Goal: Information Seeking & Learning: Check status

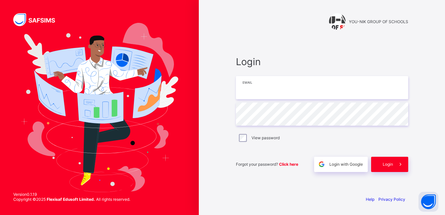
type input "**********"
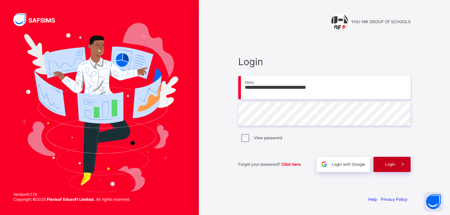
click at [381, 165] on div "Login" at bounding box center [392, 164] width 37 height 15
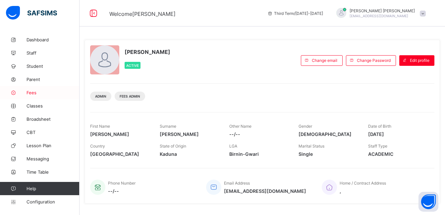
click at [39, 94] on span "Fees" at bounding box center [53, 92] width 53 height 5
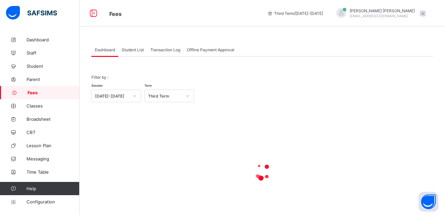
click at [135, 49] on span "Student List" at bounding box center [133, 49] width 22 height 5
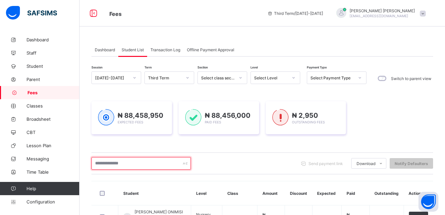
click at [116, 167] on input "text" at bounding box center [140, 163] width 99 height 13
type input "*"
click at [116, 167] on input "*****" at bounding box center [140, 163] width 99 height 13
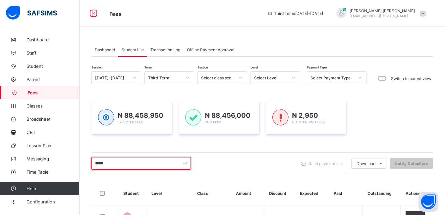
click at [114, 165] on input "*****" at bounding box center [140, 163] width 99 height 13
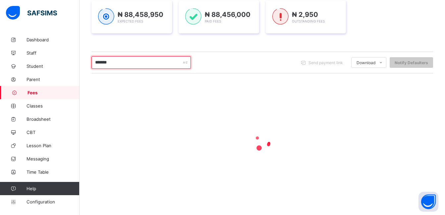
scroll to position [161, 0]
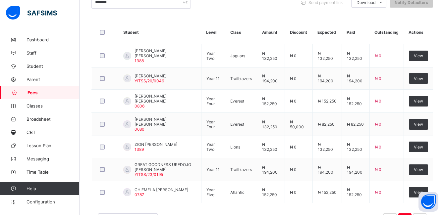
click at [117, 61] on td at bounding box center [105, 55] width 27 height 23
click at [88, 158] on div "Dashboard Student List Transaction Log Offline Payment Approval Student List Mo…" at bounding box center [263, 58] width 366 height 372
click at [117, 5] on input "*******" at bounding box center [140, 2] width 99 height 13
type input "*"
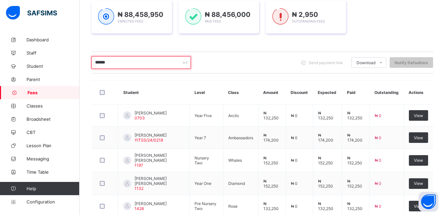
scroll to position [144, 0]
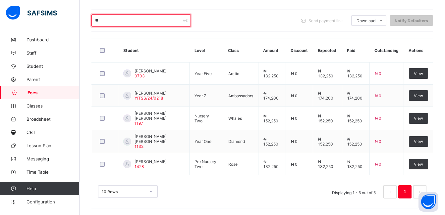
type input "*"
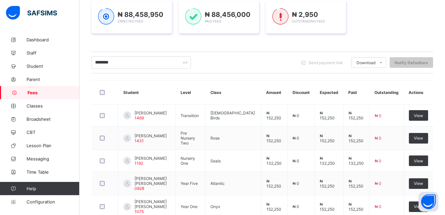
scroll to position [161, 0]
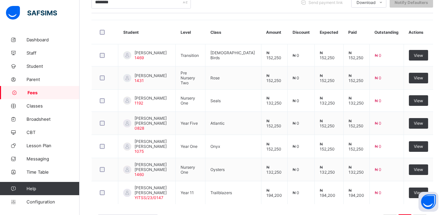
click at [123, 58] on td "UMMULSALMA HUSSAINI ALIYU 1469" at bounding box center [146, 55] width 57 height 22
click at [125, 2] on input "********" at bounding box center [140, 2] width 99 height 13
type input "*"
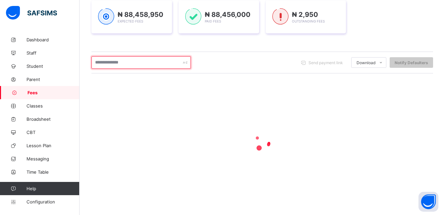
scroll to position [101, 0]
click at [141, 60] on input "*****" at bounding box center [140, 62] width 99 height 13
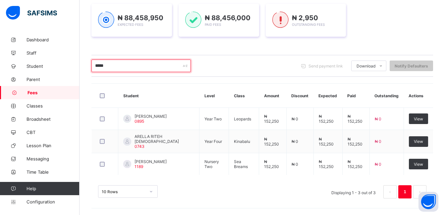
scroll to position [97, 0]
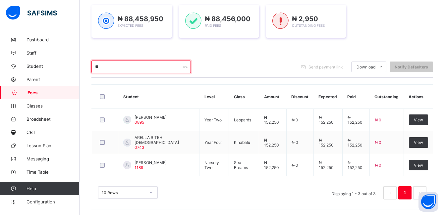
type input "*"
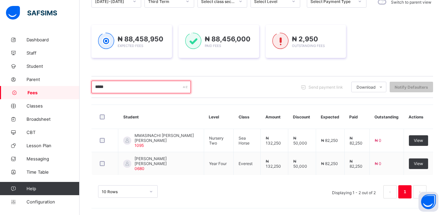
scroll to position [76, 0]
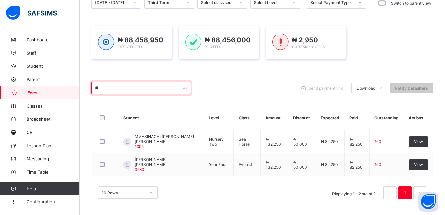
type input "*"
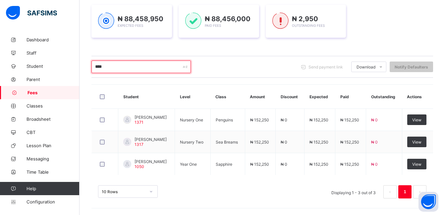
scroll to position [97, 0]
type input "*"
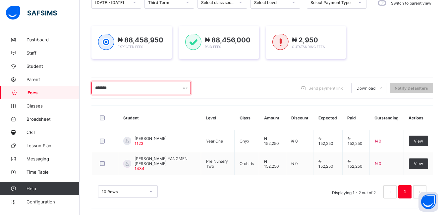
scroll to position [76, 0]
type input "*"
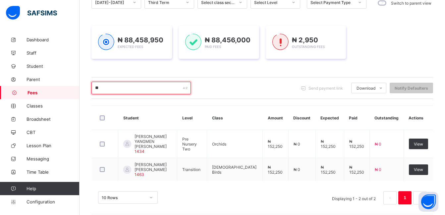
type input "*"
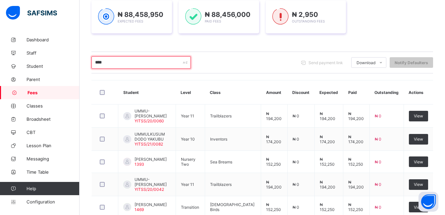
scroll to position [143, 0]
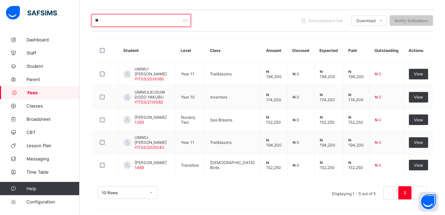
type input "*"
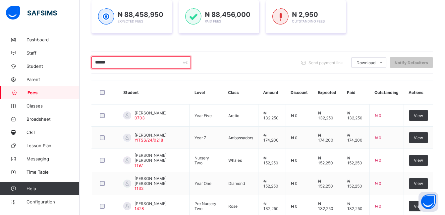
scroll to position [144, 0]
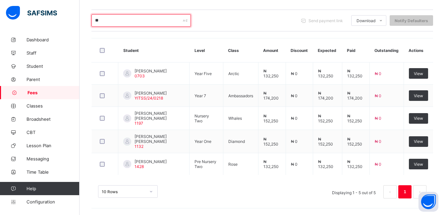
type input "*"
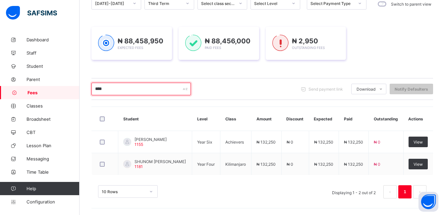
scroll to position [75, 0]
type input "*"
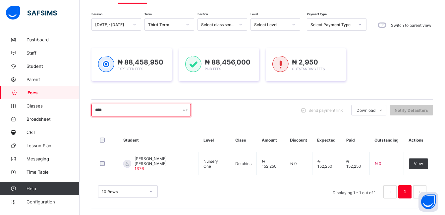
scroll to position [52, 0]
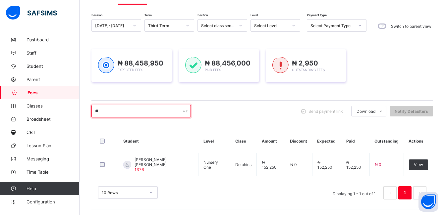
type input "*"
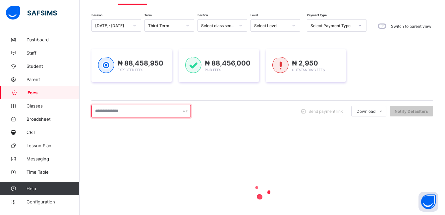
scroll to position [101, 0]
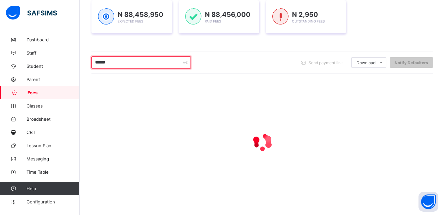
click at [124, 62] on input "******" at bounding box center [140, 62] width 99 height 13
click at [117, 60] on input "******" at bounding box center [140, 62] width 99 height 13
click at [114, 62] on input "******" at bounding box center [140, 62] width 99 height 13
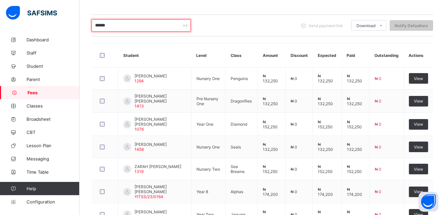
scroll to position [135, 0]
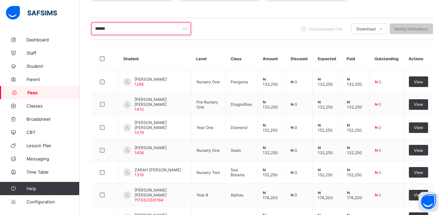
type input "*******"
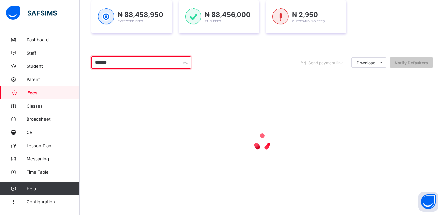
scroll to position [101, 0]
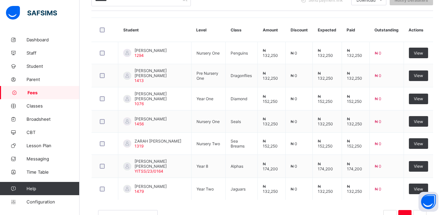
scroll to position [161, 0]
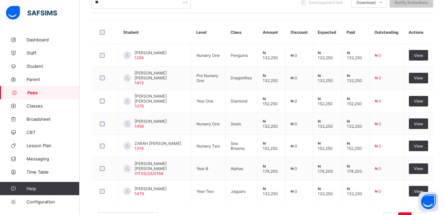
type input "*"
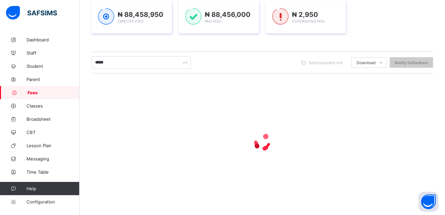
scroll to position [76, 0]
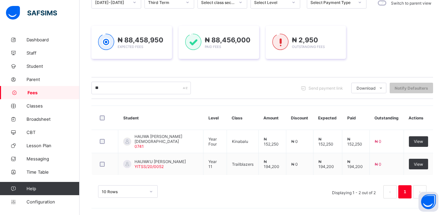
type input "*"
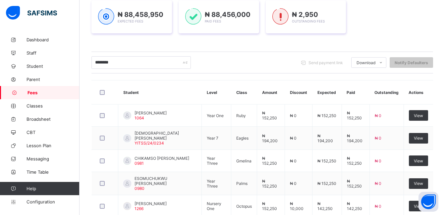
scroll to position [144, 0]
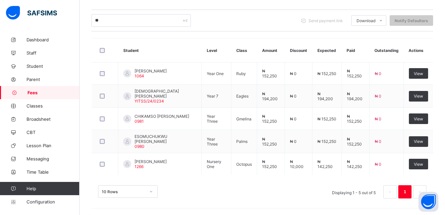
type input "*"
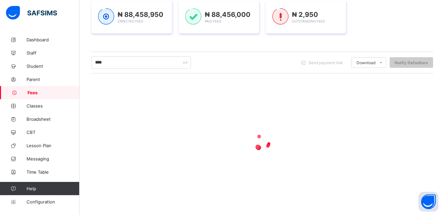
scroll to position [97, 0]
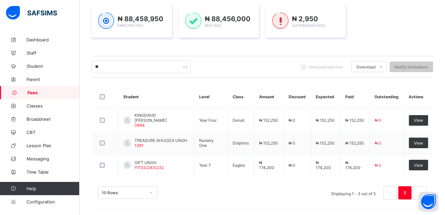
type input "*"
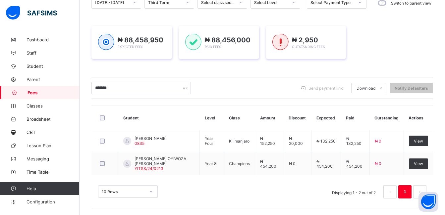
scroll to position [76, 0]
type input "*"
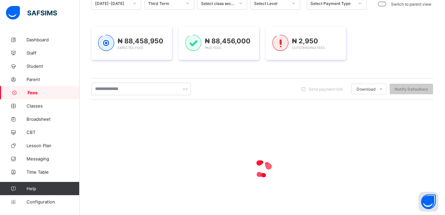
scroll to position [101, 0]
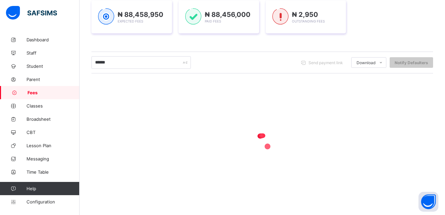
click at [119, 56] on input "******" at bounding box center [140, 62] width 99 height 13
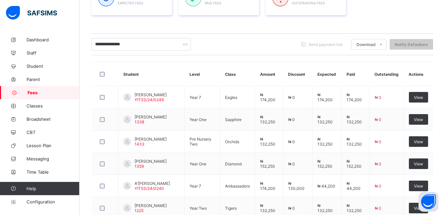
scroll to position [109, 0]
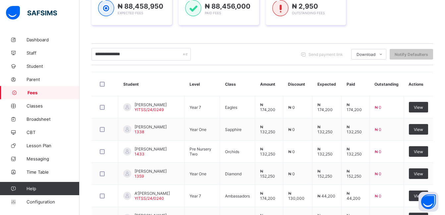
click at [136, 47] on div "**********" at bounding box center [262, 54] width 342 height 22
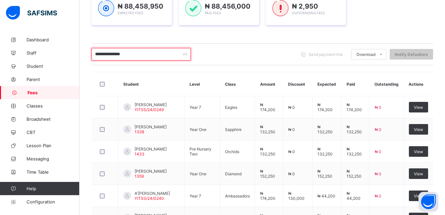
click at [131, 56] on input "**********" at bounding box center [140, 54] width 99 height 13
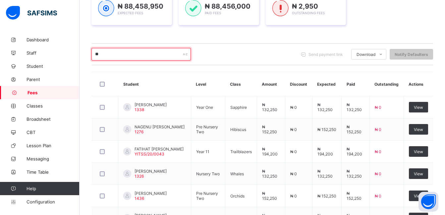
type input "*"
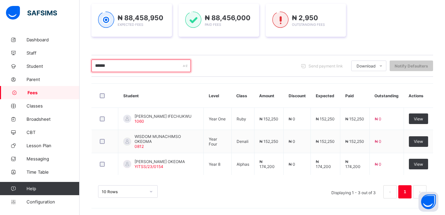
scroll to position [97, 0]
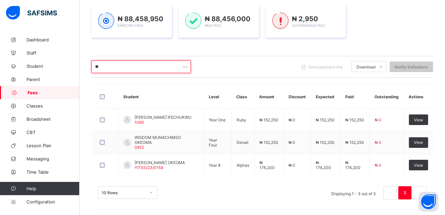
type input "*"
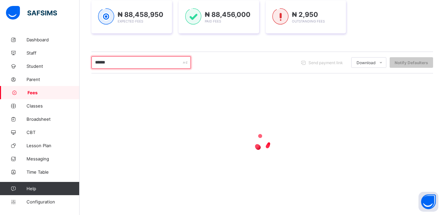
scroll to position [101, 0]
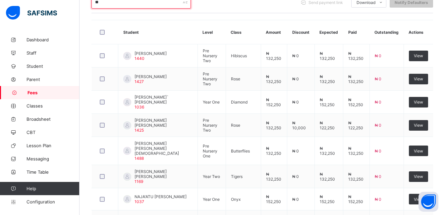
type input "*"
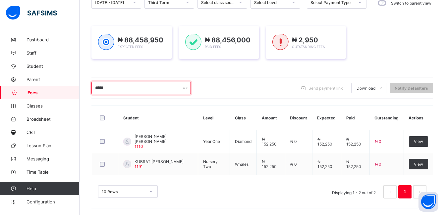
scroll to position [75, 0]
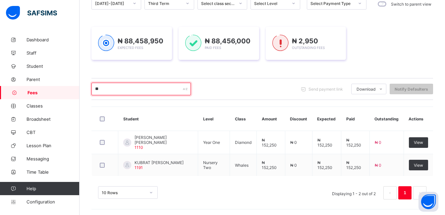
type input "*"
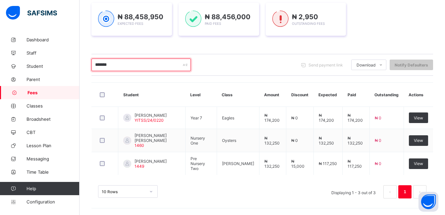
scroll to position [98, 0]
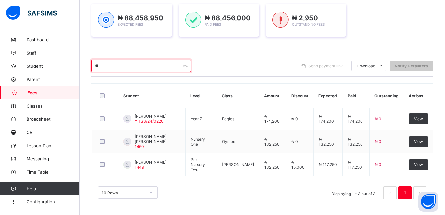
type input "*"
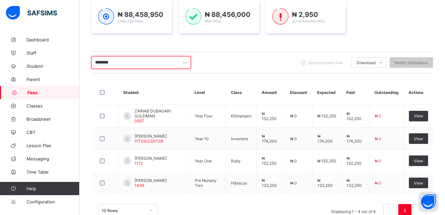
scroll to position [122, 0]
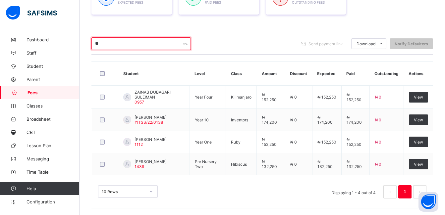
type input "*"
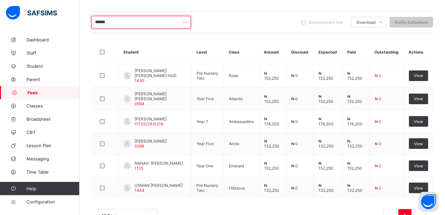
scroll to position [141, 0]
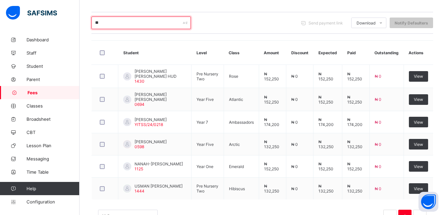
type input "*"
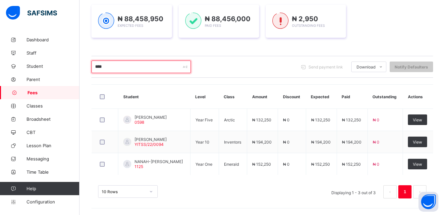
scroll to position [98, 0]
type input "*"
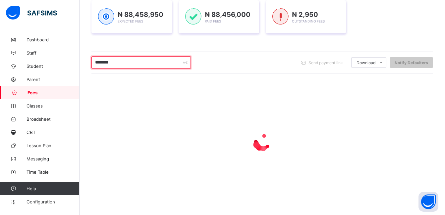
scroll to position [75, 0]
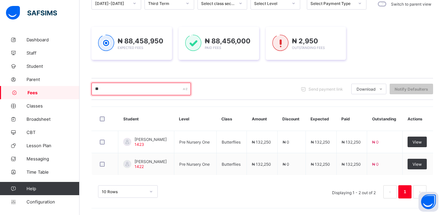
type input "*"
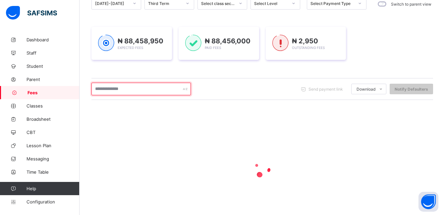
scroll to position [101, 0]
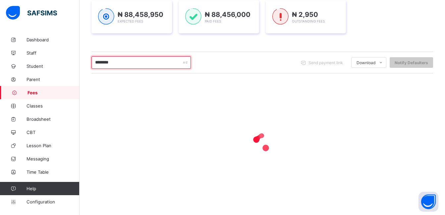
type input "*********"
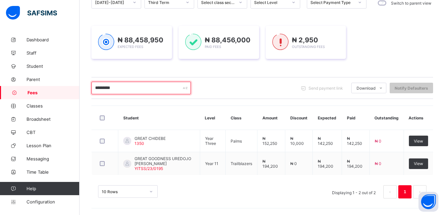
scroll to position [76, 0]
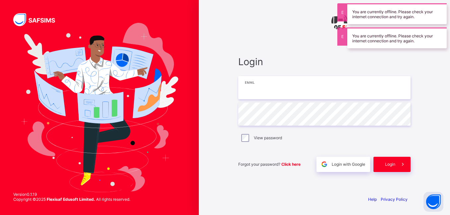
type input "**********"
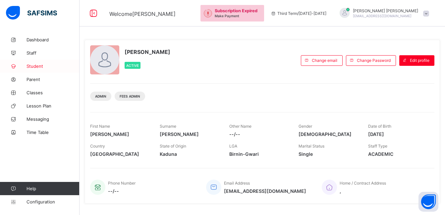
click at [35, 68] on span "Student" at bounding box center [53, 66] width 53 height 5
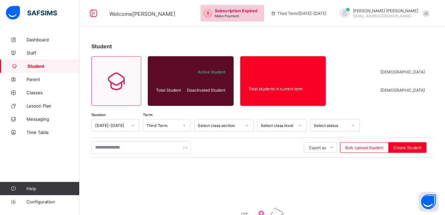
click at [285, 33] on div "Student Total Student Active Student Deactivated Student Total students in curr…" at bounding box center [263, 165] width 366 height 264
click at [37, 52] on span "Staff" at bounding box center [53, 52] width 53 height 5
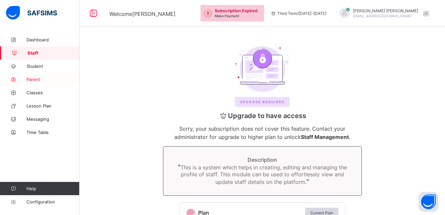
click at [37, 78] on span "Parent" at bounding box center [53, 79] width 53 height 5
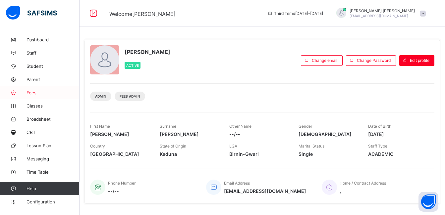
click at [34, 93] on span "Fees" at bounding box center [53, 92] width 53 height 5
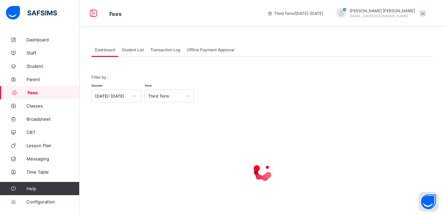
click at [132, 51] on span "Student List" at bounding box center [133, 49] width 22 height 5
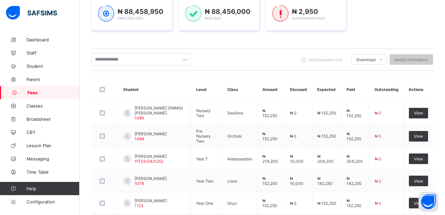
scroll to position [106, 0]
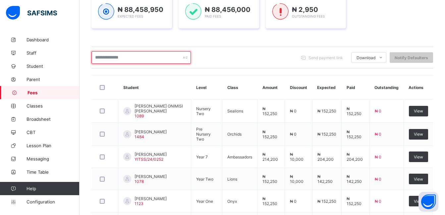
click at [133, 56] on input "text" at bounding box center [140, 57] width 99 height 13
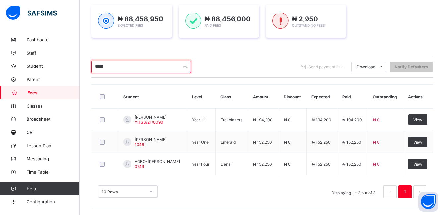
scroll to position [97, 0]
type input "*"
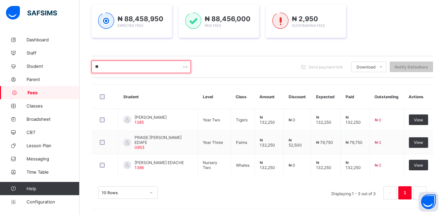
type input "*"
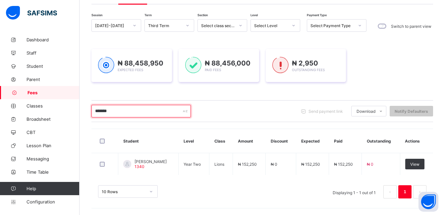
scroll to position [52, 0]
type input "*"
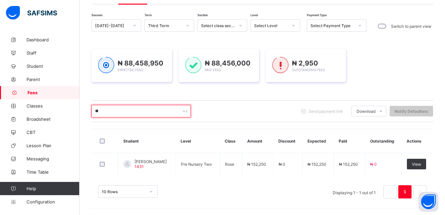
type input "*"
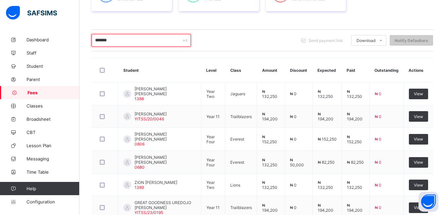
scroll to position [119, 0]
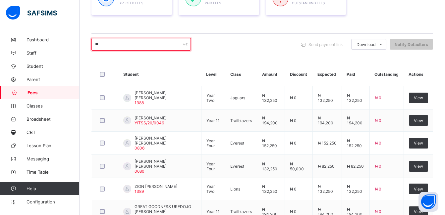
type input "*"
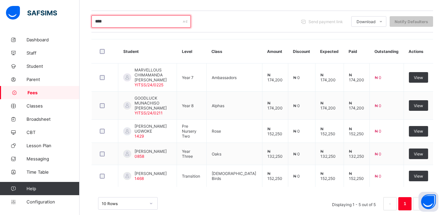
scroll to position [145, 0]
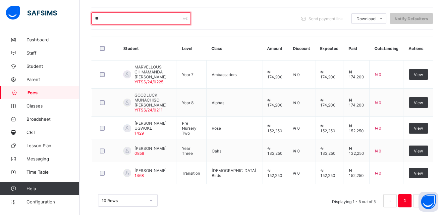
type input "*"
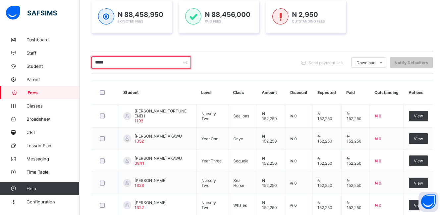
scroll to position [142, 0]
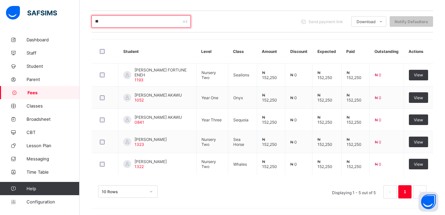
type input "*"
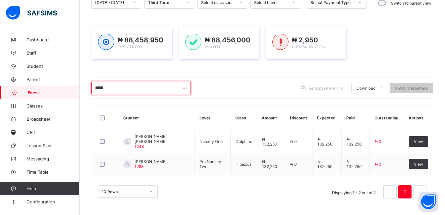
scroll to position [75, 0]
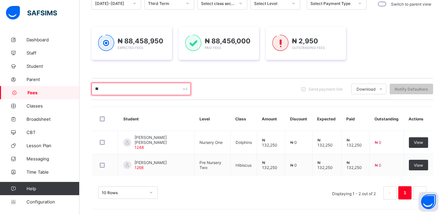
type input "*"
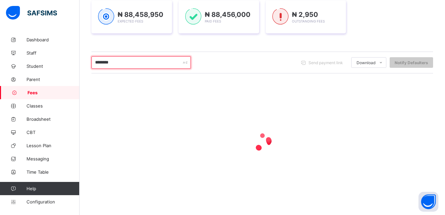
scroll to position [122, 0]
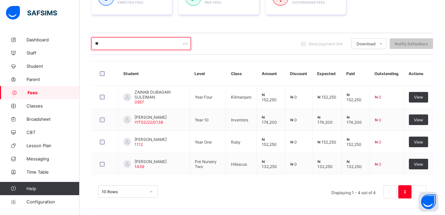
type input "*"
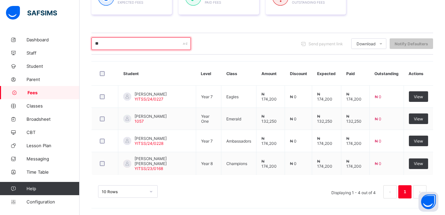
type input "*"
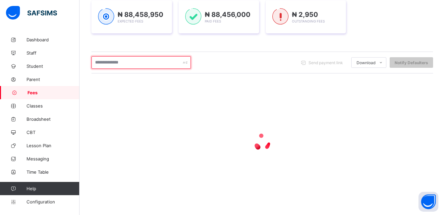
scroll to position [101, 0]
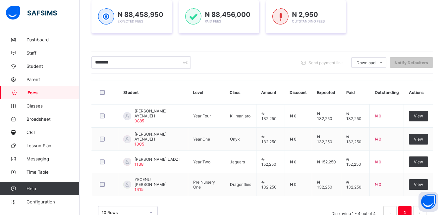
click at [149, 153] on td "AYESI BERNICE S. LADZI 1138" at bounding box center [153, 162] width 70 height 22
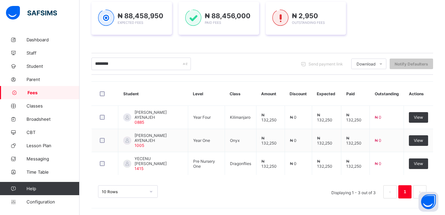
scroll to position [98, 0]
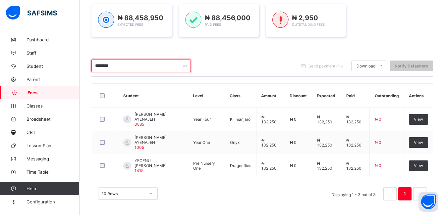
click at [134, 68] on input "********" at bounding box center [140, 66] width 99 height 13
type input "*"
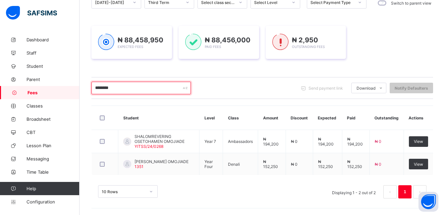
scroll to position [76, 0]
type input "*"
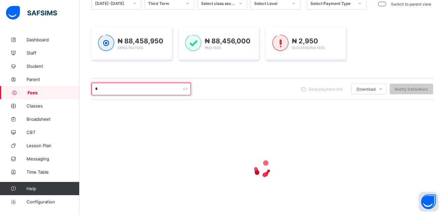
scroll to position [98, 0]
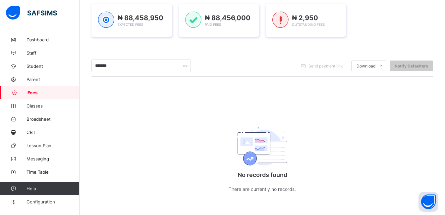
click at [176, 101] on div "Session 2024-2025 Term Third Term Section Select class section Level Select Lev…" at bounding box center [262, 90] width 342 height 233
click at [125, 68] on input "*******" at bounding box center [140, 66] width 99 height 13
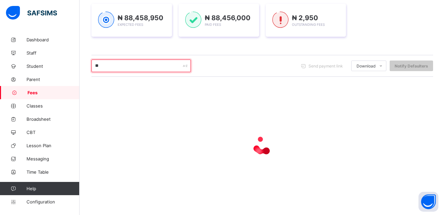
type input "*"
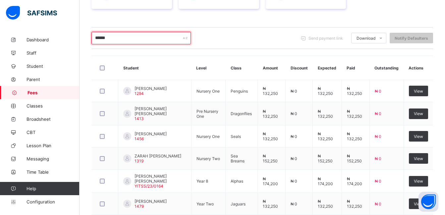
scroll to position [121, 0]
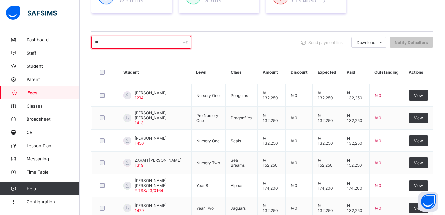
type input "*"
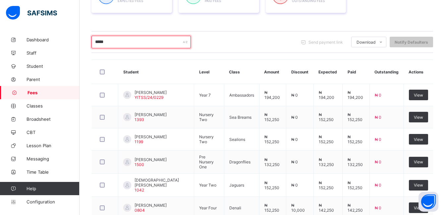
scroll to position [119, 0]
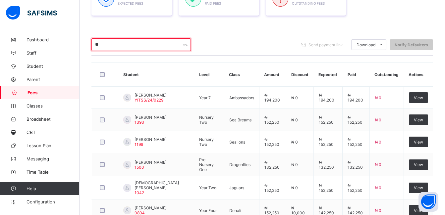
type input "*"
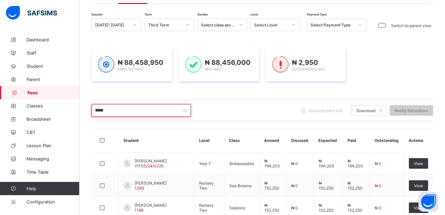
scroll to position [53, 0]
type input "*"
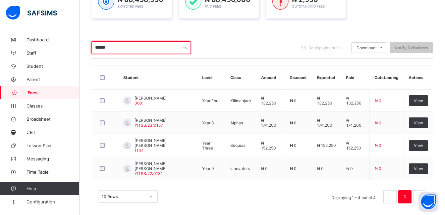
scroll to position [119, 0]
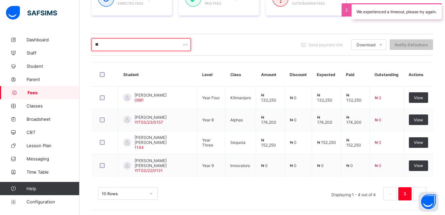
type input "*"
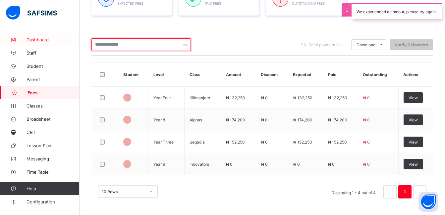
scroll to position [101, 0]
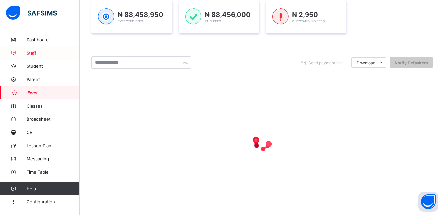
click at [29, 53] on span "Staff" at bounding box center [53, 52] width 53 height 5
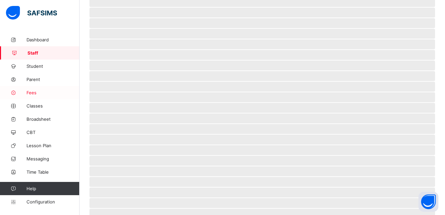
click at [33, 91] on span "Fees" at bounding box center [53, 92] width 53 height 5
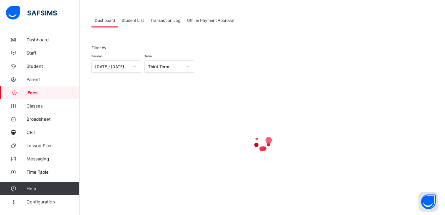
scroll to position [29, 0]
click at [131, 22] on span "Student List" at bounding box center [133, 20] width 22 height 5
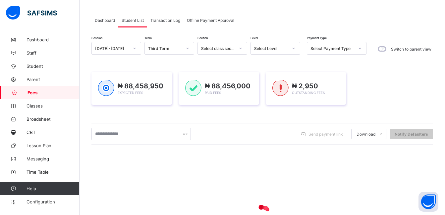
click at [131, 22] on span "Student List" at bounding box center [133, 20] width 22 height 5
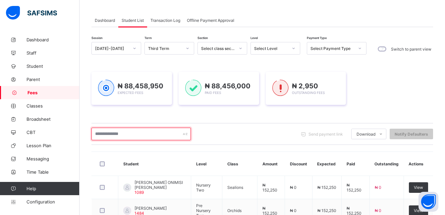
click at [115, 135] on input "text" at bounding box center [140, 134] width 99 height 13
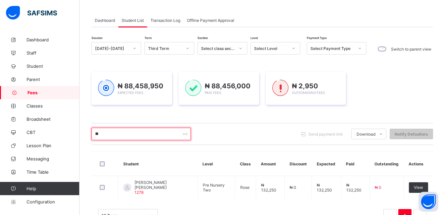
type input "*"
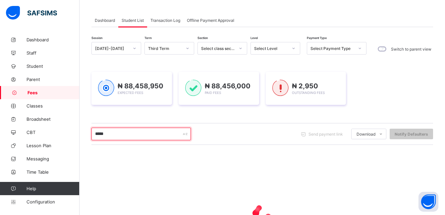
type input "******"
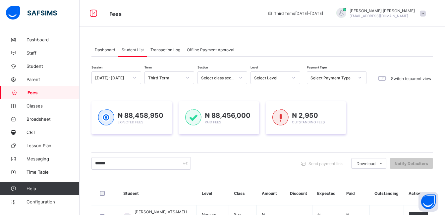
scroll to position [43, 0]
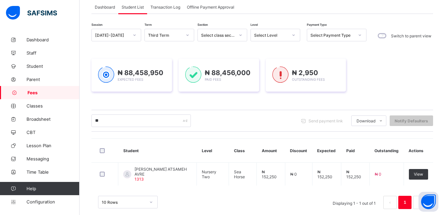
type input "*"
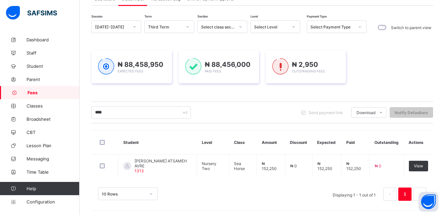
scroll to position [52, 0]
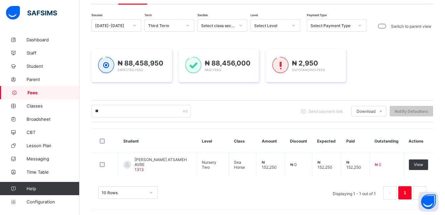
type input "*"
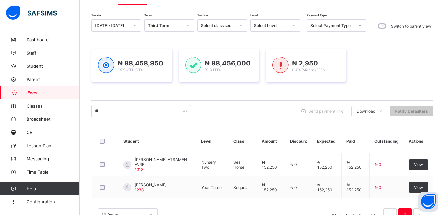
type input "*"
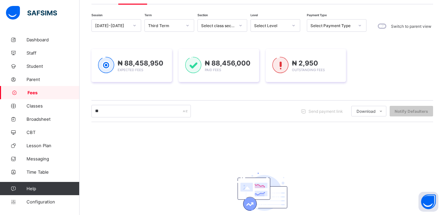
type input "*"
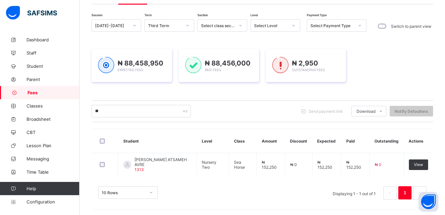
type input "*"
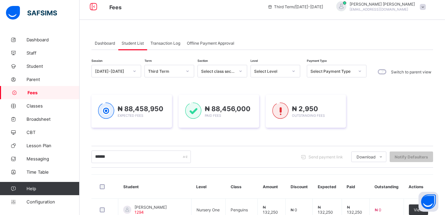
scroll to position [1, 0]
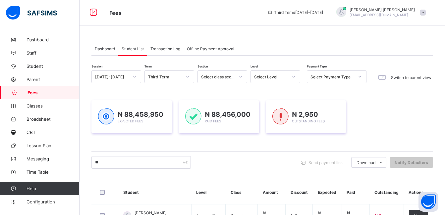
type input "*"
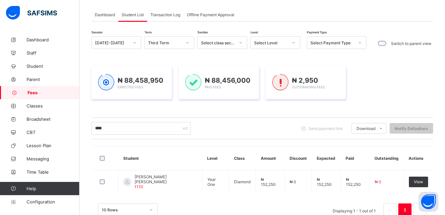
scroll to position [52, 0]
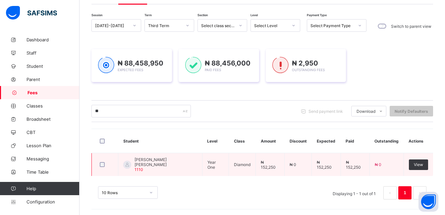
type input "*"
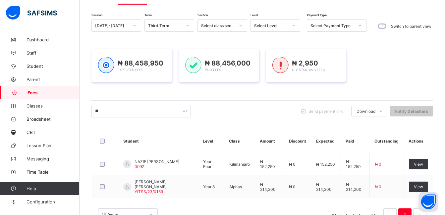
type input "*"
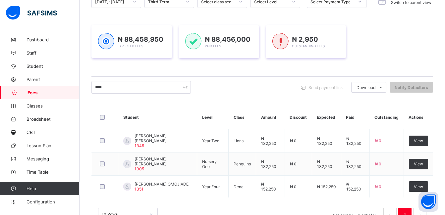
scroll to position [79, 0]
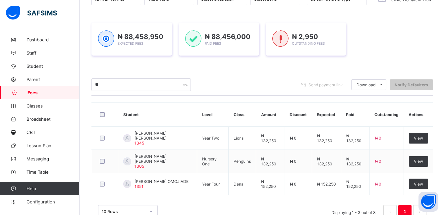
type input "*"
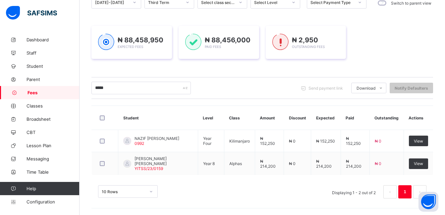
scroll to position [76, 0]
type input "*"
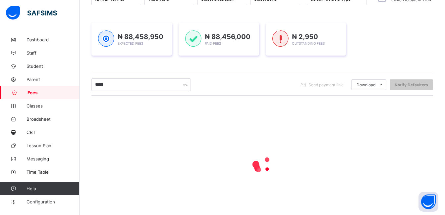
scroll to position [52, 0]
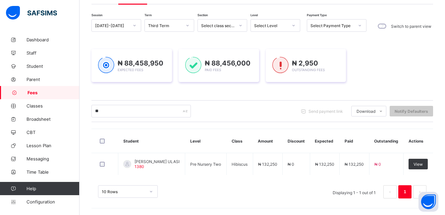
type input "*"
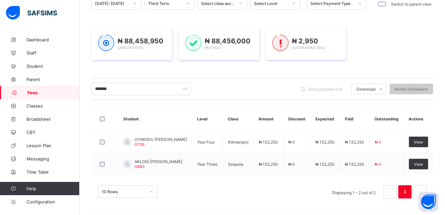
scroll to position [76, 0]
type input "*"
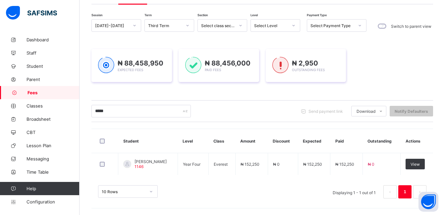
scroll to position [52, 0]
type input "*"
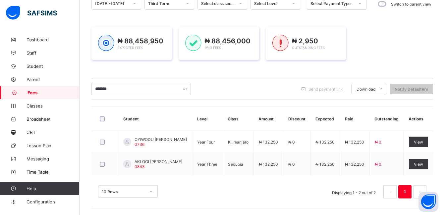
scroll to position [76, 0]
type input "*"
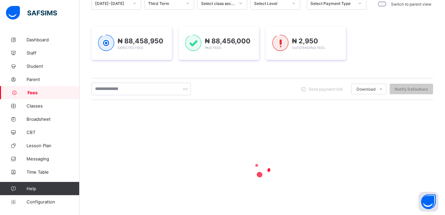
scroll to position [79, 0]
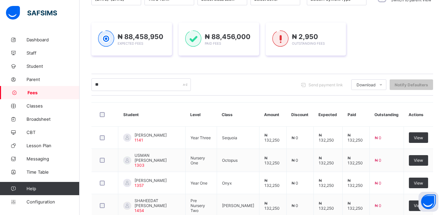
type input "*"
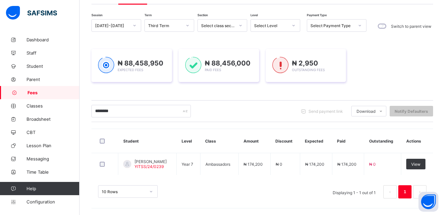
scroll to position [52, 0]
type input "*"
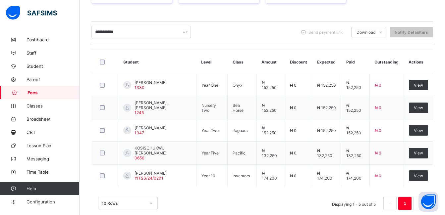
scroll to position [132, 0]
type input "*"
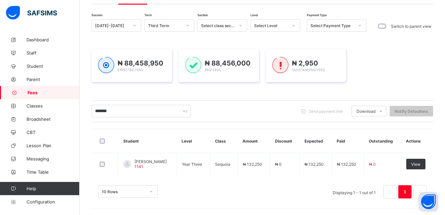
scroll to position [52, 0]
type input "*"
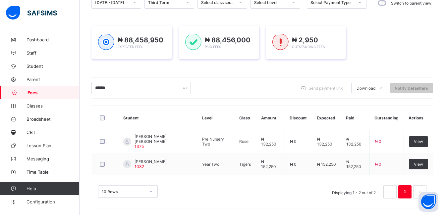
scroll to position [75, 0]
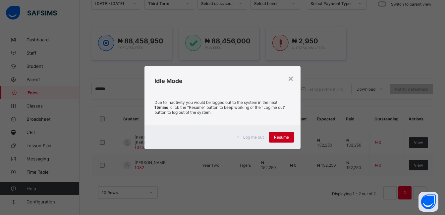
click at [278, 138] on span "Resume" at bounding box center [281, 137] width 15 height 5
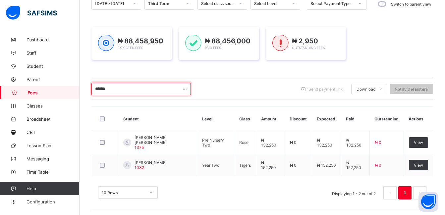
click at [132, 92] on input "******" at bounding box center [140, 89] width 99 height 13
type input "*"
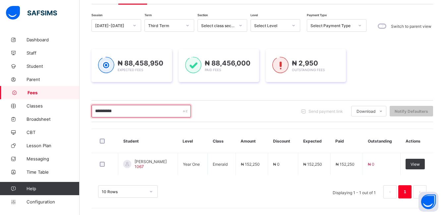
scroll to position [52, 0]
type input "*"
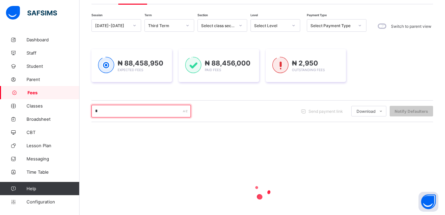
scroll to position [75, 0]
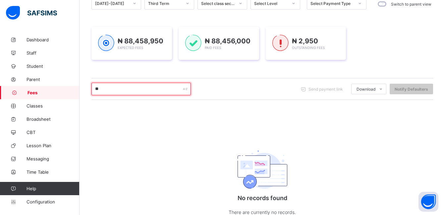
type input "*"
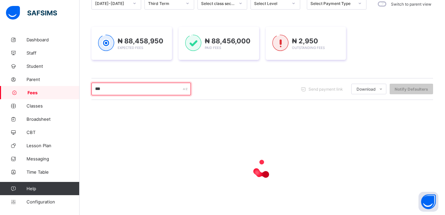
click at [131, 91] on input "***" at bounding box center [140, 89] width 99 height 13
click at [130, 89] on input "***" at bounding box center [140, 89] width 99 height 13
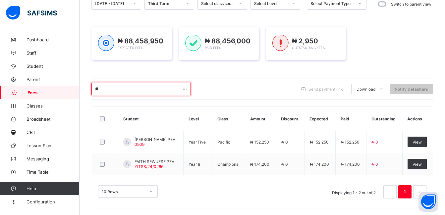
type input "*"
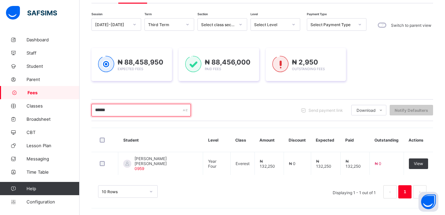
scroll to position [52, 0]
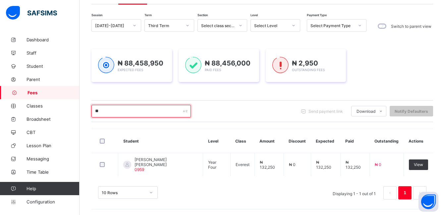
type input "*"
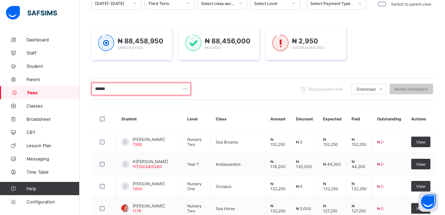
scroll to position [101, 0]
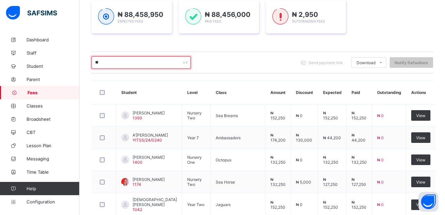
type input "*"
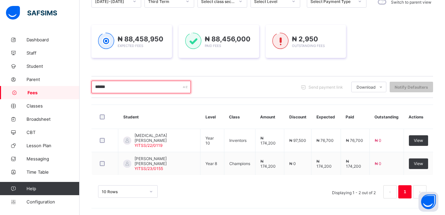
scroll to position [75, 0]
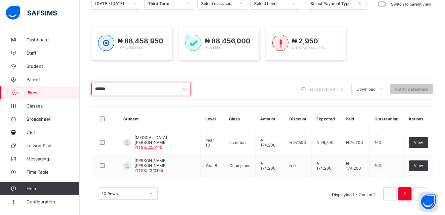
type input "******"
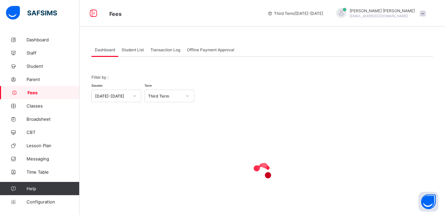
click at [135, 52] on span "Student List" at bounding box center [133, 49] width 22 height 5
click at [134, 50] on span "Student List" at bounding box center [133, 49] width 22 height 5
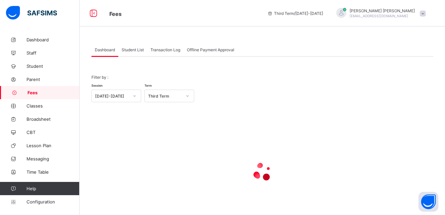
click at [134, 50] on span "Student List" at bounding box center [133, 49] width 22 height 5
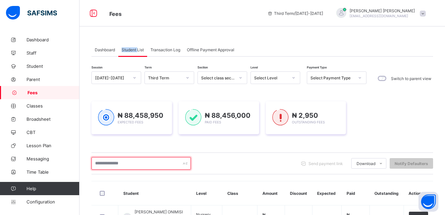
click at [124, 162] on input "text" at bounding box center [140, 163] width 99 height 13
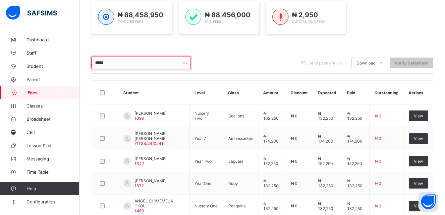
scroll to position [106, 0]
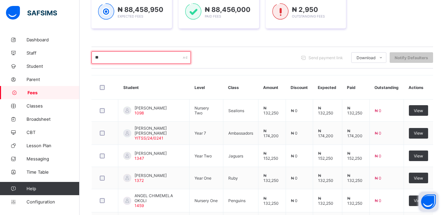
type input "*"
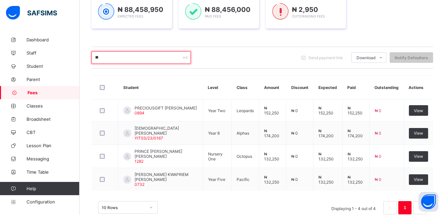
type input "*"
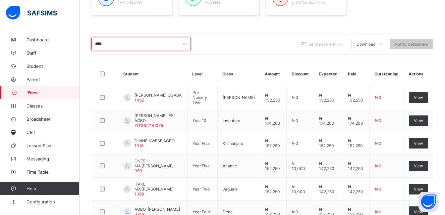
scroll to position [119, 0]
type input "*"
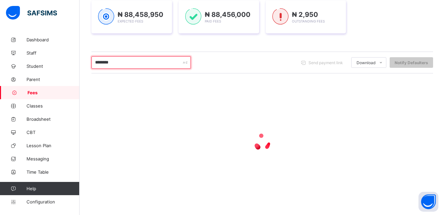
scroll to position [52, 0]
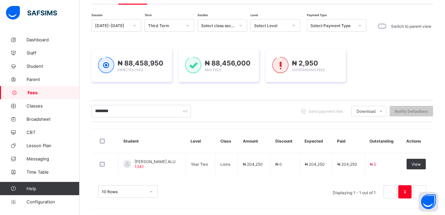
click at [115, 46] on div "₦ 88,458,950 Expected Fees ₦ 88,456,000 Paid Fees ₦ 2,950 Outstanding Fees" at bounding box center [262, 65] width 342 height 53
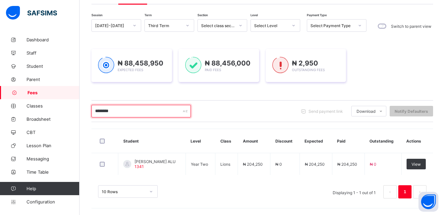
click at [126, 112] on input "********" at bounding box center [140, 111] width 99 height 13
type input "*"
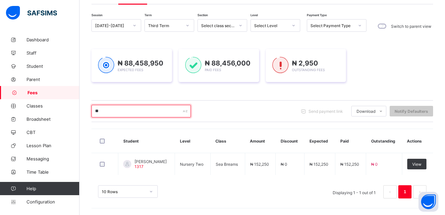
type input "*"
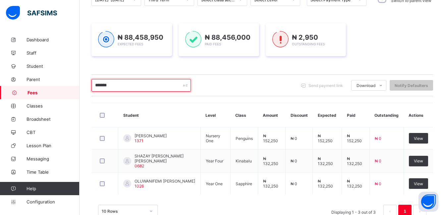
scroll to position [79, 0]
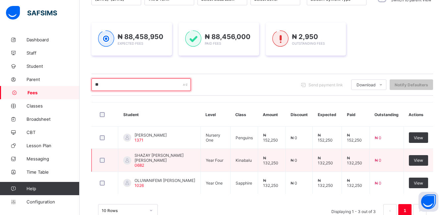
type input "*"
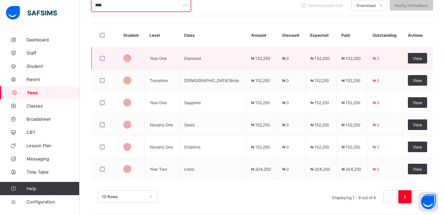
scroll to position [101, 0]
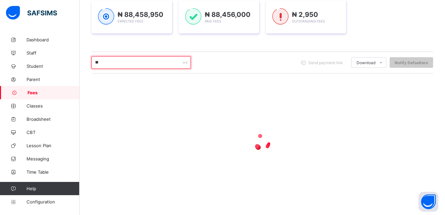
type input "*"
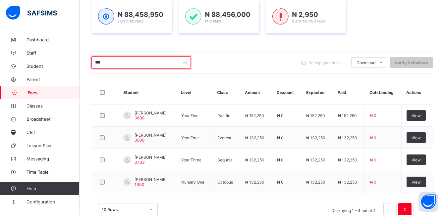
scroll to position [119, 0]
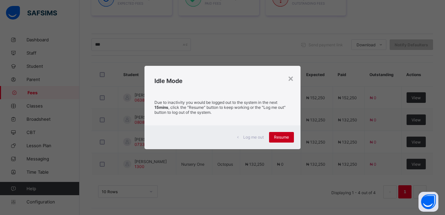
click at [280, 135] on span "Resume" at bounding box center [281, 137] width 15 height 5
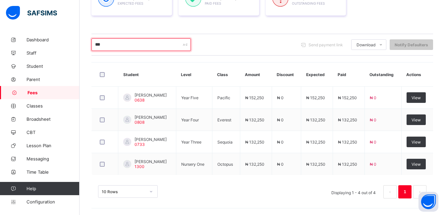
click at [151, 45] on input "***" at bounding box center [140, 44] width 99 height 13
type input "*"
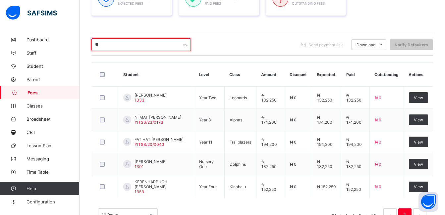
type input "*"
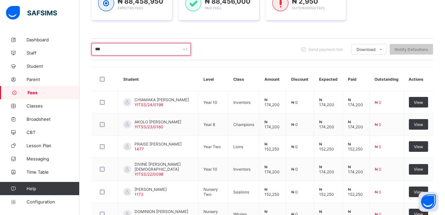
scroll to position [106, 0]
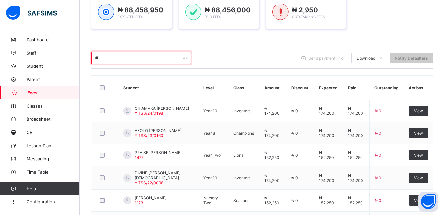
type input "*"
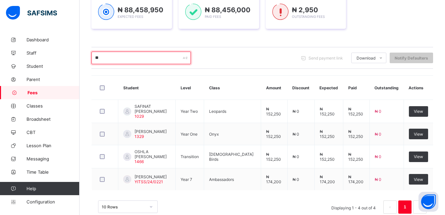
type input "*"
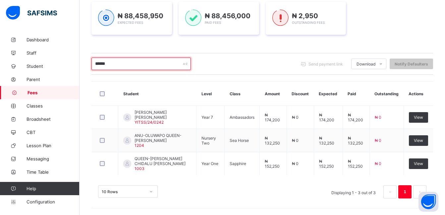
scroll to position [99, 0]
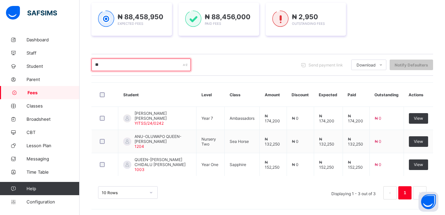
type input "*"
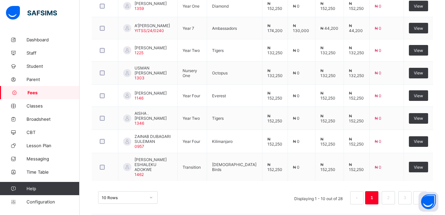
scroll to position [258, 0]
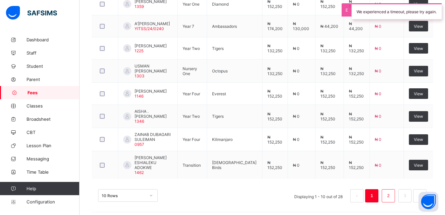
click at [391, 193] on link "2" at bounding box center [388, 196] width 6 height 9
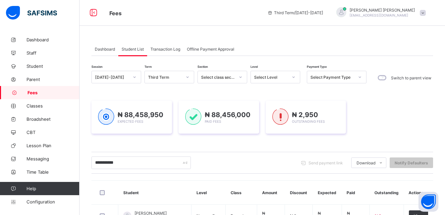
scroll to position [0, 0]
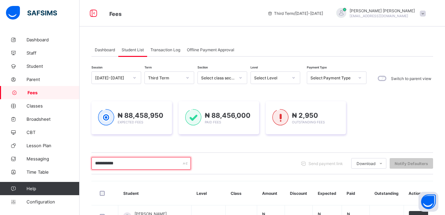
click at [153, 166] on input "**********" at bounding box center [140, 163] width 99 height 13
type input "*"
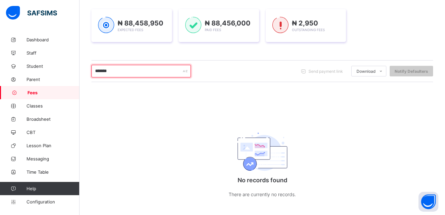
scroll to position [97, 0]
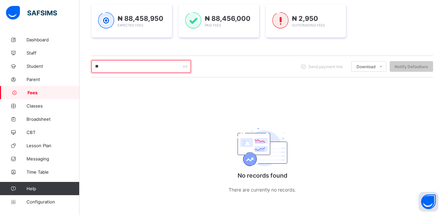
type input "*"
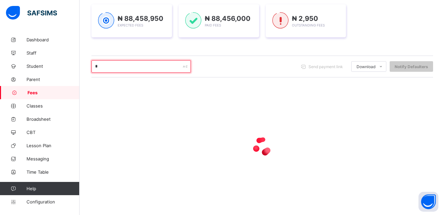
click at [124, 67] on input "*" at bounding box center [140, 66] width 99 height 13
type input "**"
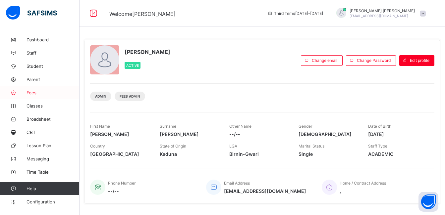
click at [29, 91] on span "Fees" at bounding box center [53, 92] width 53 height 5
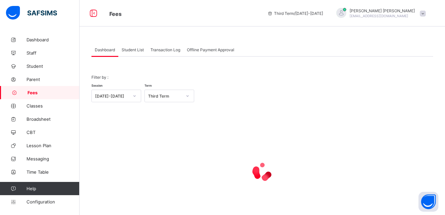
click at [139, 50] on span "Student List" at bounding box center [133, 49] width 22 height 5
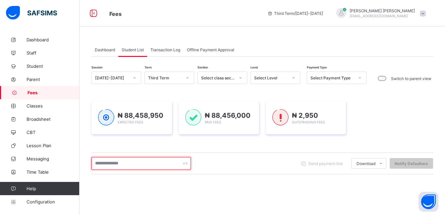
click at [105, 165] on input "text" at bounding box center [140, 163] width 99 height 13
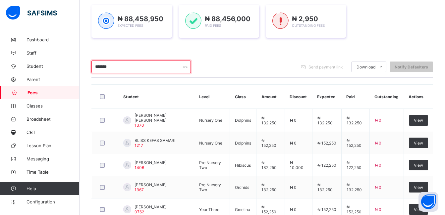
scroll to position [106, 0]
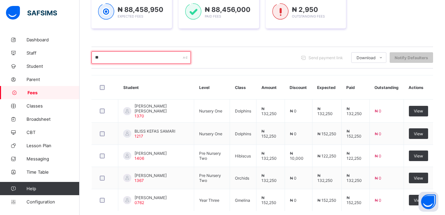
type input "*"
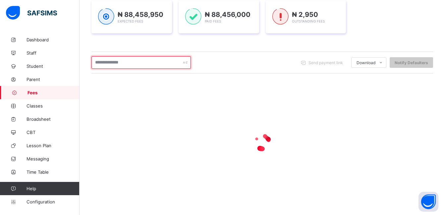
scroll to position [101, 0]
type input "*"
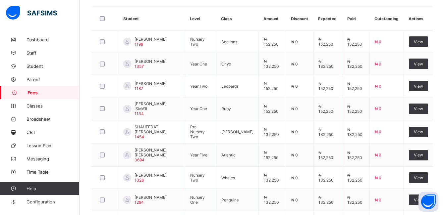
scroll to position [186, 0]
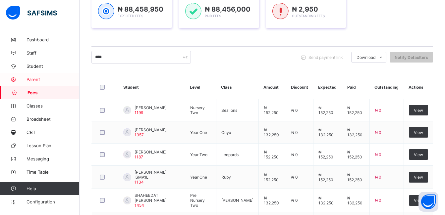
scroll to position [106, 0]
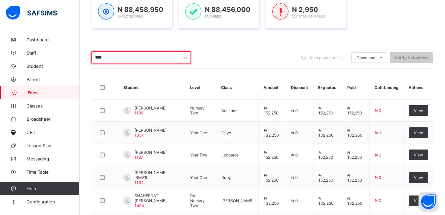
click at [127, 61] on input "****" at bounding box center [140, 57] width 99 height 13
type input "*"
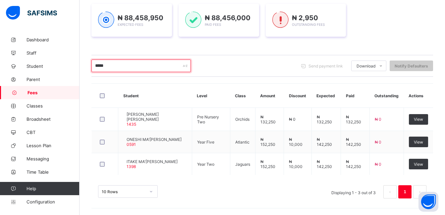
scroll to position [97, 0]
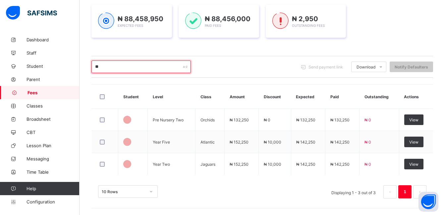
type input "*"
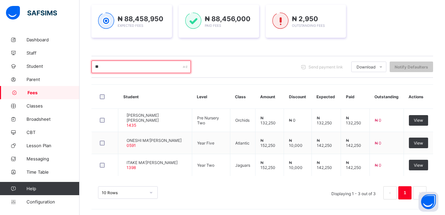
type input "*"
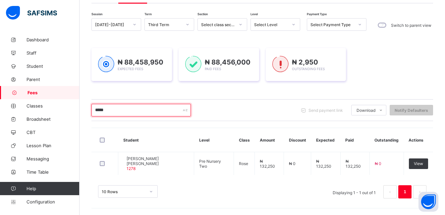
scroll to position [52, 0]
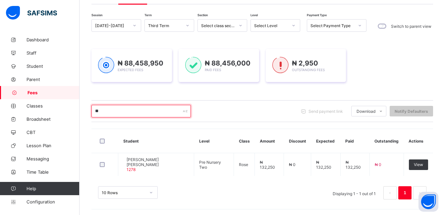
type input "*"
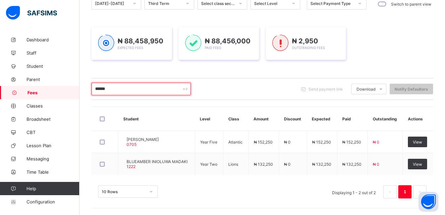
scroll to position [75, 0]
type input "*"
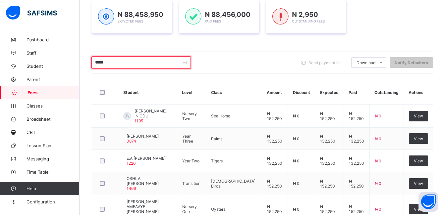
scroll to position [106, 0]
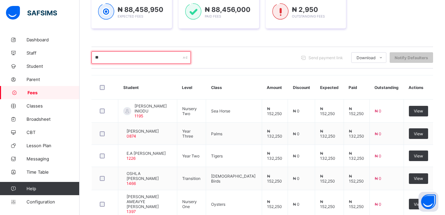
type input "*"
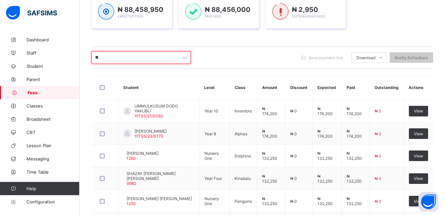
type input "*"
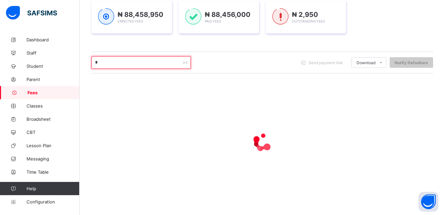
scroll to position [101, 0]
type input "*"
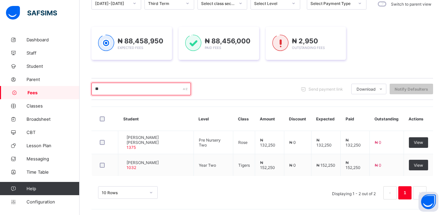
type input "*"
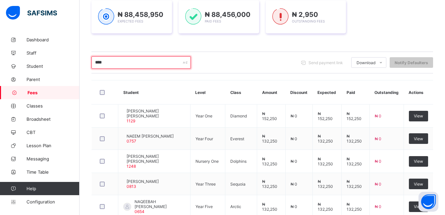
scroll to position [106, 0]
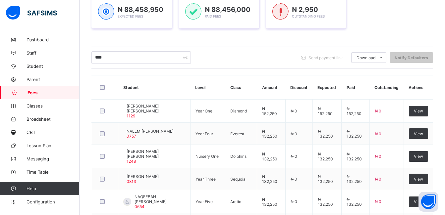
click at [170, 90] on th "Student" at bounding box center [154, 88] width 72 height 24
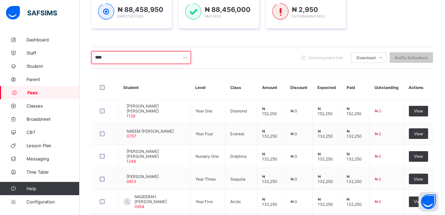
click at [148, 59] on input "****" at bounding box center [140, 57] width 99 height 13
type input "*"
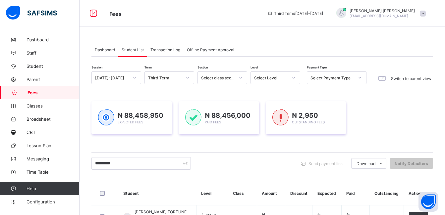
scroll to position [77, 0]
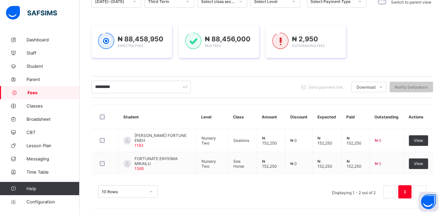
click at [122, 85] on input "*********" at bounding box center [140, 87] width 99 height 13
type input "*"
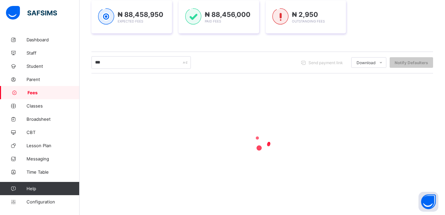
scroll to position [52, 0]
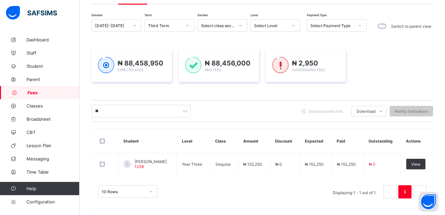
type input "*"
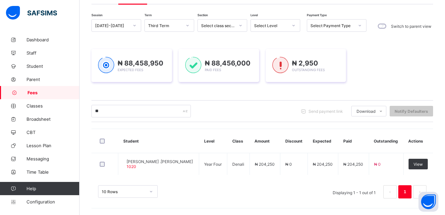
type input "*"
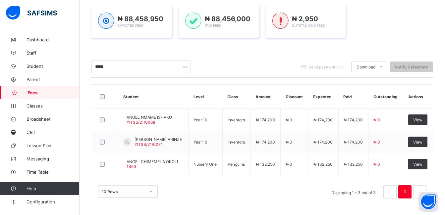
scroll to position [98, 0]
type input "*"
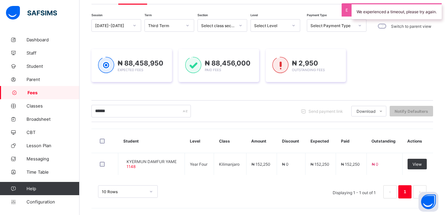
scroll to position [52, 0]
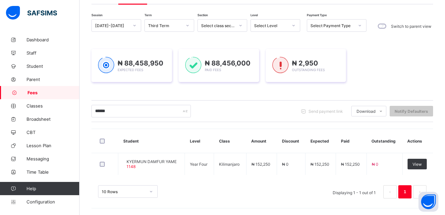
click at [138, 118] on div "****** Send payment link Download Students Payment Students Payment Status Stud…" at bounding box center [262, 111] width 342 height 22
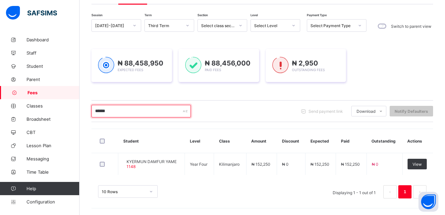
click at [135, 111] on input "******" at bounding box center [140, 111] width 99 height 13
type input "*"
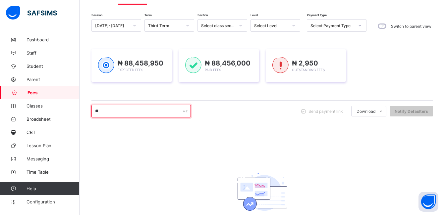
type input "*"
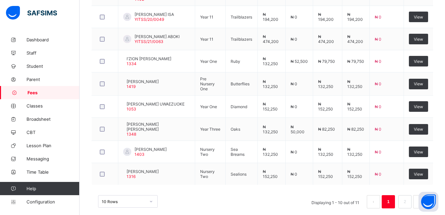
scroll to position [254, 0]
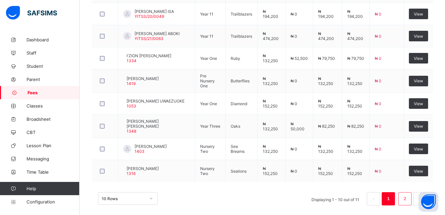
click at [408, 195] on link "2" at bounding box center [405, 199] width 6 height 9
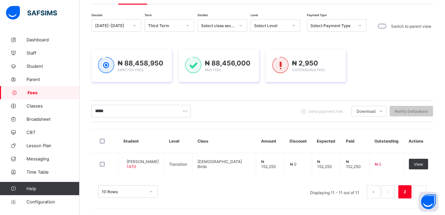
scroll to position [52, 0]
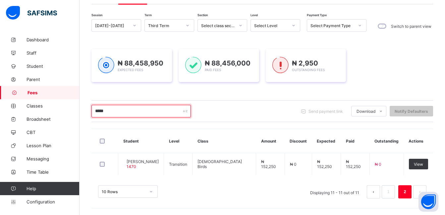
click at [169, 110] on input "*****" at bounding box center [140, 111] width 99 height 13
click at [140, 110] on input "*****" at bounding box center [140, 111] width 99 height 13
type input "*"
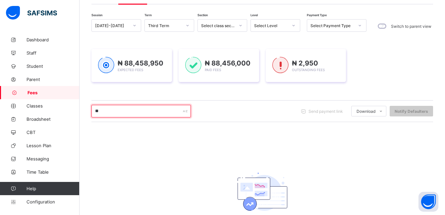
type input "*"
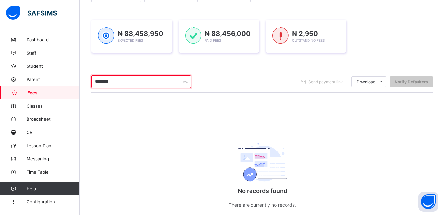
scroll to position [92, 0]
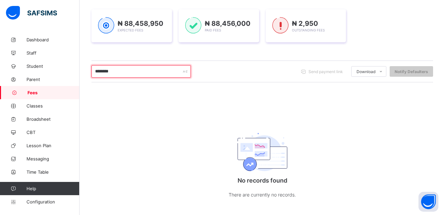
click at [122, 72] on input "********" at bounding box center [140, 71] width 99 height 13
type input "*"
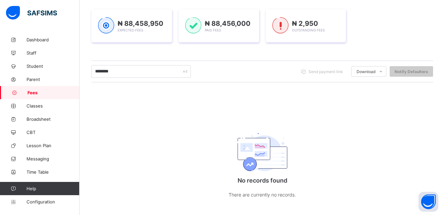
click at [238, 123] on div "No records found There are currently no records." at bounding box center [262, 163] width 133 height 97
click at [252, 165] on img at bounding box center [263, 153] width 50 height 40
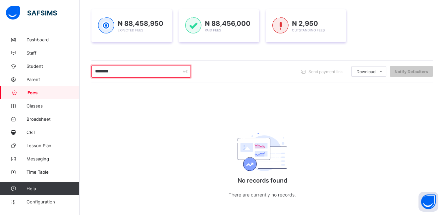
click at [122, 73] on input "********" at bounding box center [140, 71] width 99 height 13
click at [120, 70] on input "********" at bounding box center [140, 71] width 99 height 13
click at [120, 72] on input "********" at bounding box center [140, 71] width 99 height 13
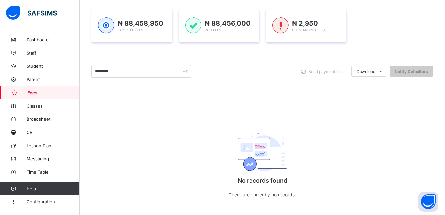
click at [128, 123] on div "No records found There are currently no records." at bounding box center [262, 163] width 342 height 97
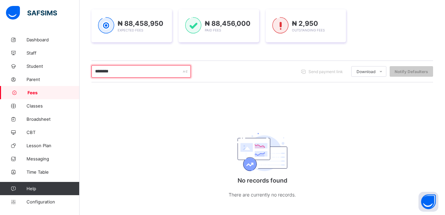
click at [123, 73] on input "********" at bounding box center [140, 71] width 99 height 13
click at [128, 71] on input "********" at bounding box center [140, 71] width 99 height 13
type input "*"
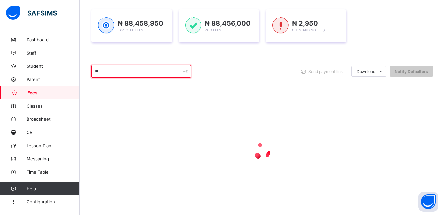
type input "*"
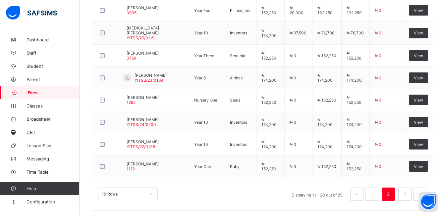
scroll to position [256, 0]
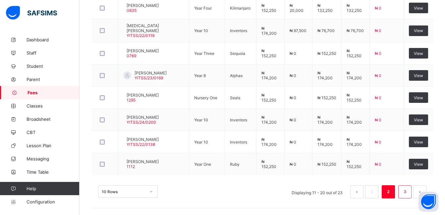
click at [408, 192] on link "3" at bounding box center [405, 192] width 6 height 9
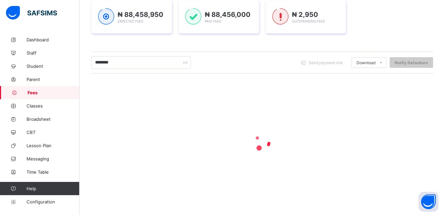
scroll to position [99, 0]
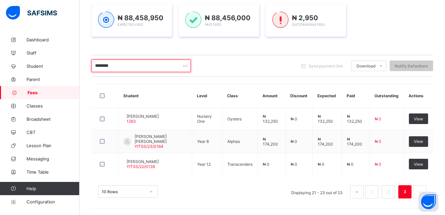
click at [141, 61] on input "********" at bounding box center [140, 66] width 99 height 13
type input "*"
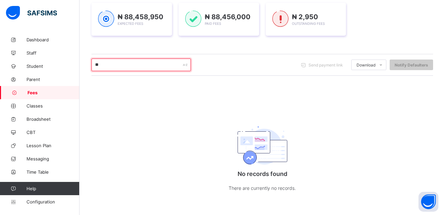
type input "*"
type input "*****"
click at [49, 40] on span "Dashboard" at bounding box center [53, 39] width 53 height 5
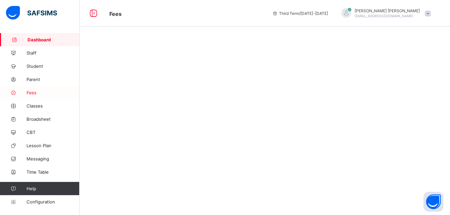
click at [34, 94] on span "Fees" at bounding box center [53, 92] width 53 height 5
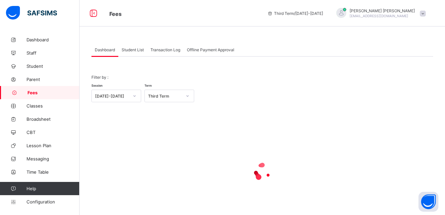
click at [133, 51] on span "Student List" at bounding box center [133, 49] width 22 height 5
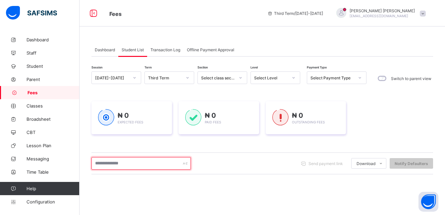
click at [107, 166] on input "text" at bounding box center [140, 163] width 99 height 13
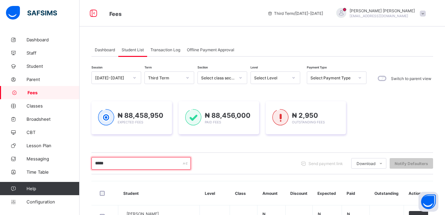
scroll to position [53, 0]
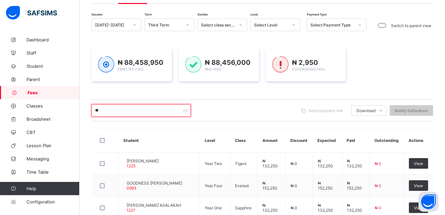
type input "*"
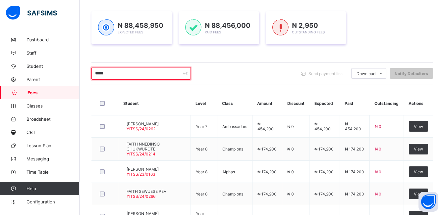
scroll to position [93, 0]
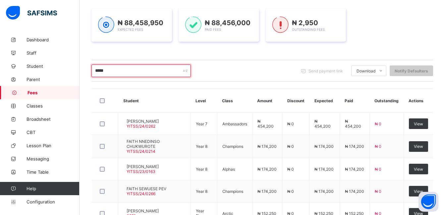
click at [152, 70] on input "*****" at bounding box center [140, 71] width 99 height 13
type input "*"
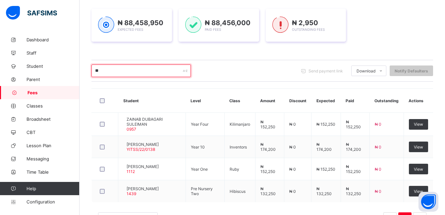
type input "*"
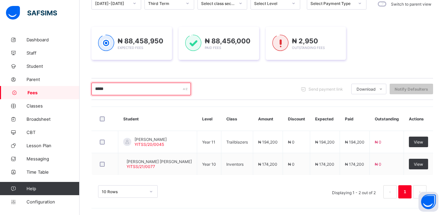
scroll to position [75, 0]
type input "*"
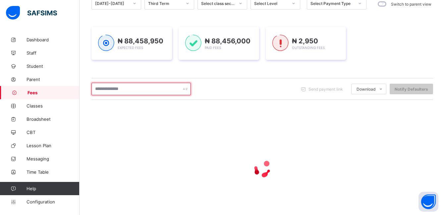
scroll to position [93, 0]
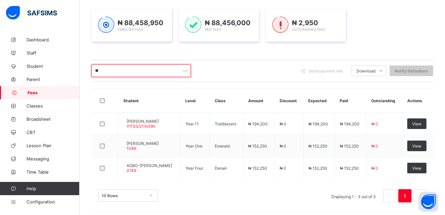
type input "*"
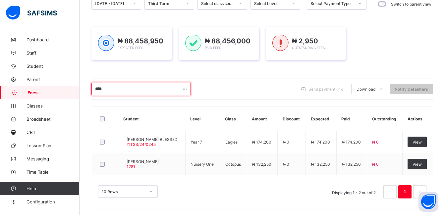
scroll to position [75, 0]
type input "*"
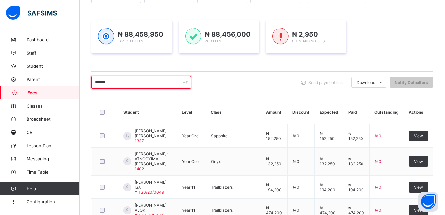
scroll to position [74, 0]
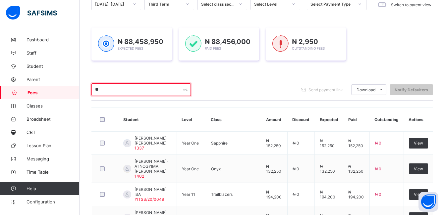
type input "*"
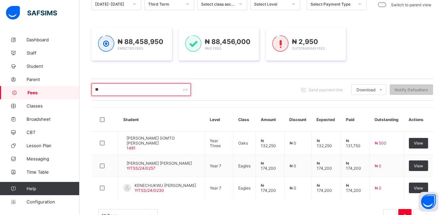
type input "*"
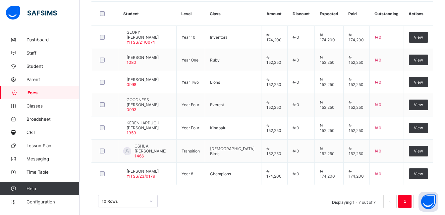
scroll to position [0, 0]
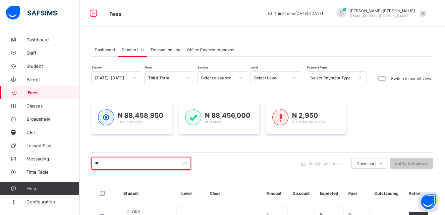
type input "*"
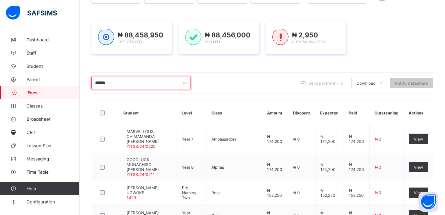
scroll to position [66, 0]
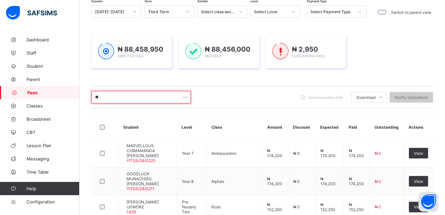
type input "*"
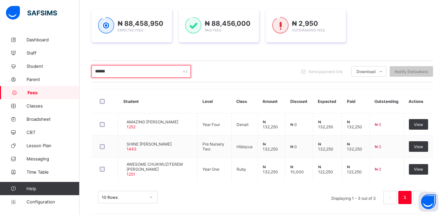
scroll to position [93, 0]
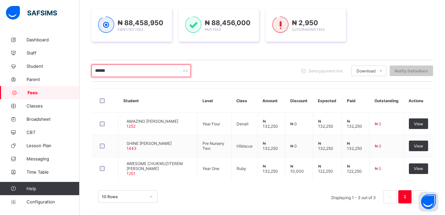
click at [174, 69] on input "******" at bounding box center [140, 71] width 99 height 13
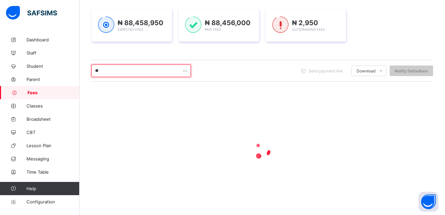
type input "*"
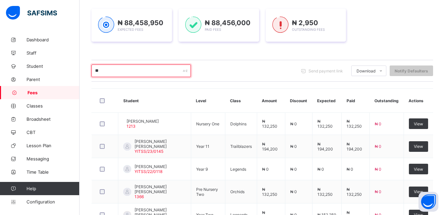
type input "*"
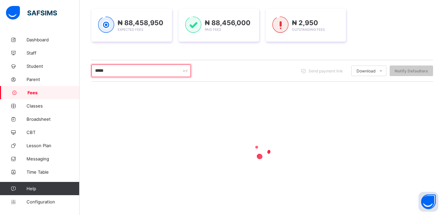
type input "******"
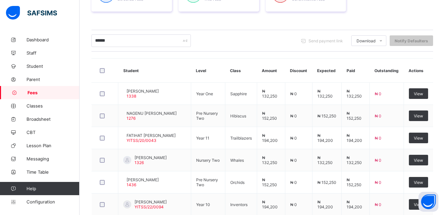
scroll to position [119, 0]
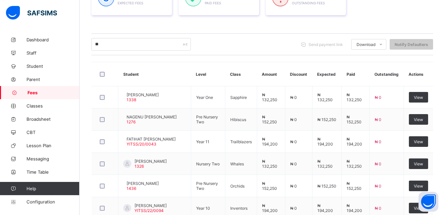
type input "*"
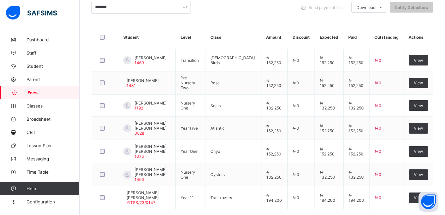
scroll to position [146, 0]
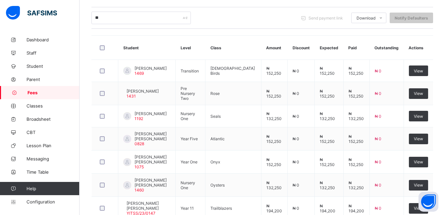
type input "*"
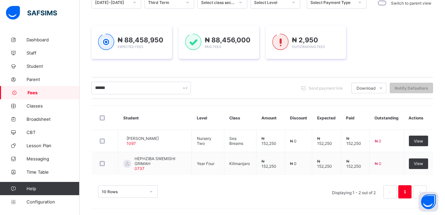
scroll to position [76, 0]
type input "*"
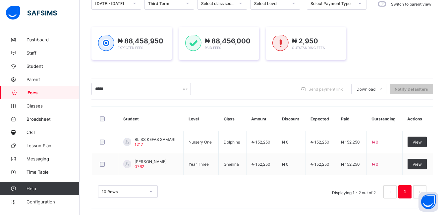
scroll to position [75, 0]
type input "*"
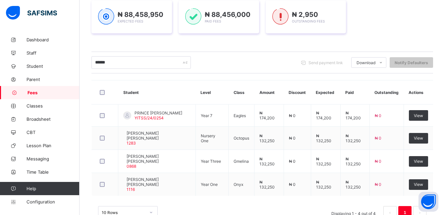
scroll to position [119, 0]
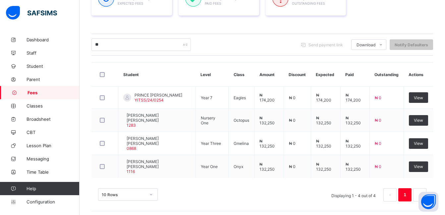
type input "*"
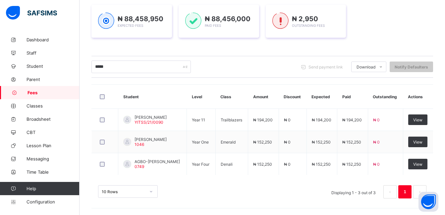
scroll to position [97, 0]
type input "*"
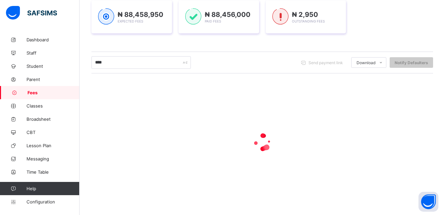
scroll to position [101, 0]
click at [111, 66] on input "****" at bounding box center [140, 62] width 99 height 13
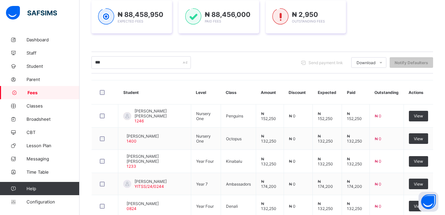
scroll to position [146, 0]
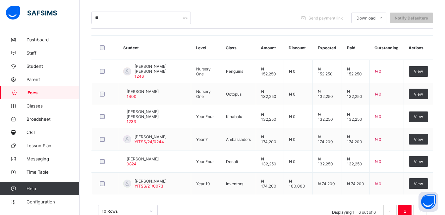
type input "*"
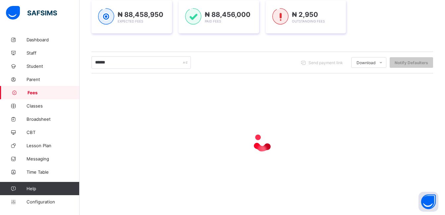
scroll to position [119, 0]
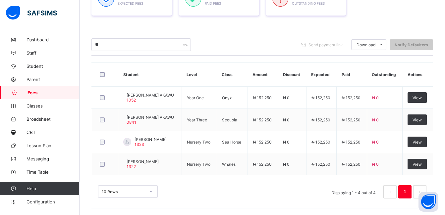
type input "*"
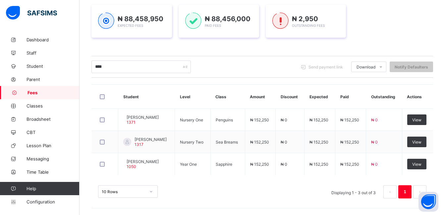
scroll to position [97, 0]
type input "*"
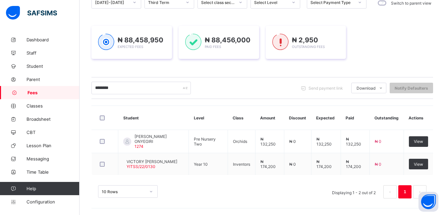
scroll to position [77, 0]
type input "*"
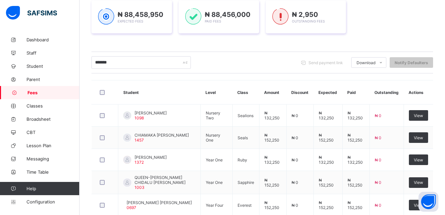
scroll to position [146, 0]
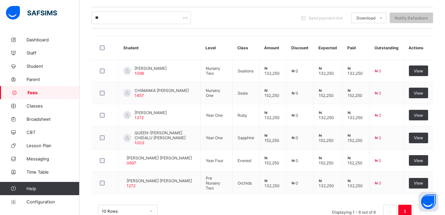
type input "*"
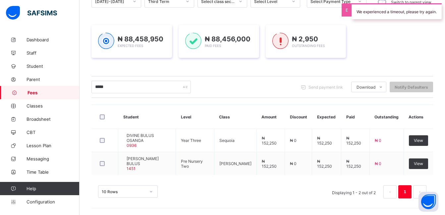
scroll to position [75, 0]
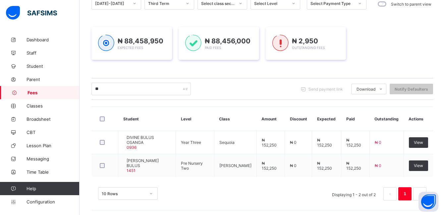
type input "*"
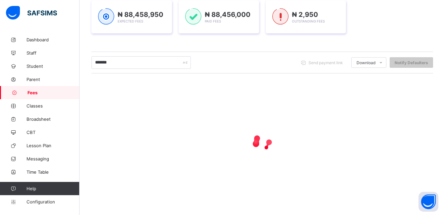
scroll to position [77, 0]
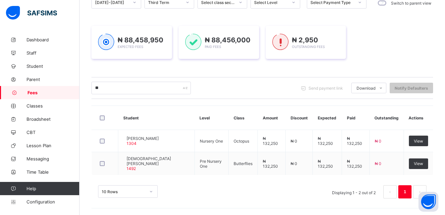
type input "*"
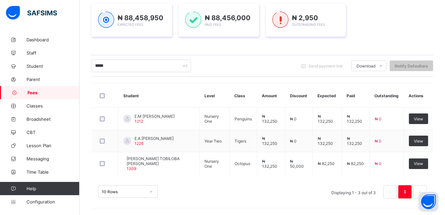
scroll to position [97, 0]
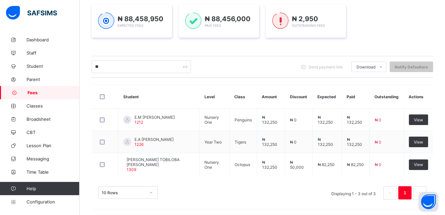
type input "*"
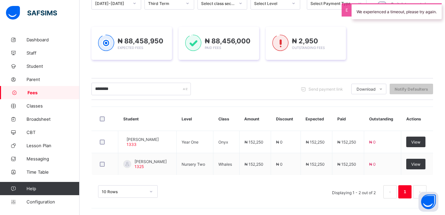
scroll to position [75, 0]
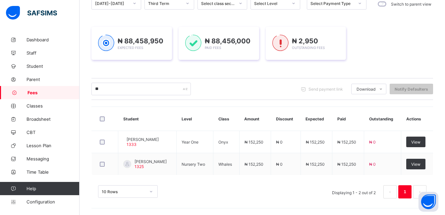
type input "*"
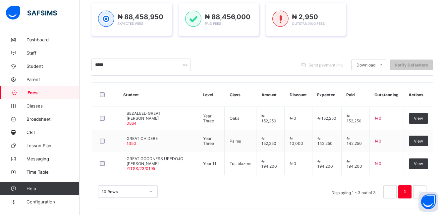
scroll to position [98, 0]
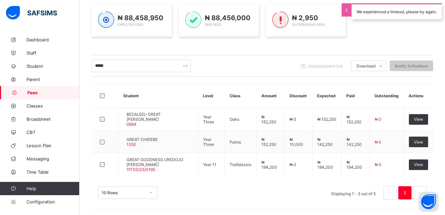
click at [111, 61] on input "*****" at bounding box center [140, 66] width 99 height 13
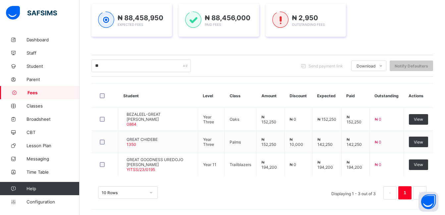
type input "*"
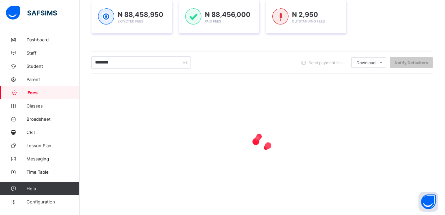
scroll to position [100, 0]
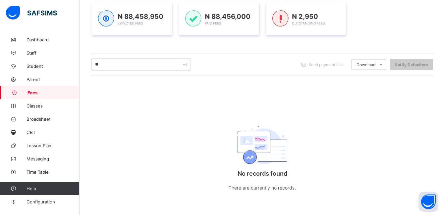
type input "*"
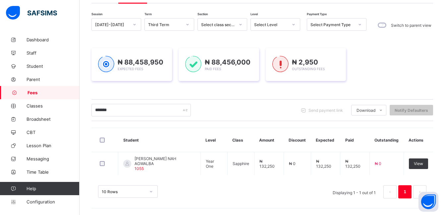
scroll to position [52, 0]
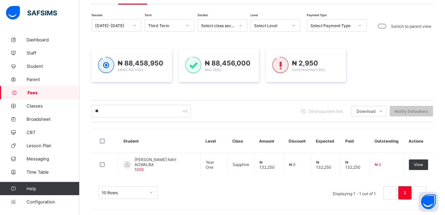
type input "*"
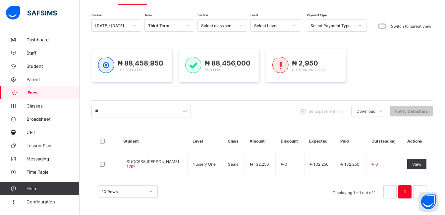
type input "*"
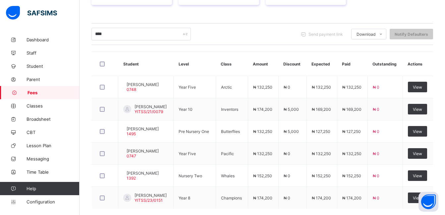
scroll to position [128, 0]
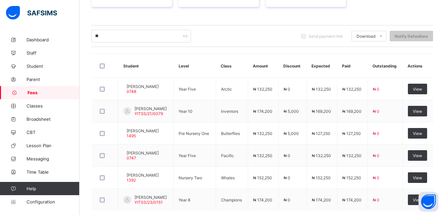
type input "*"
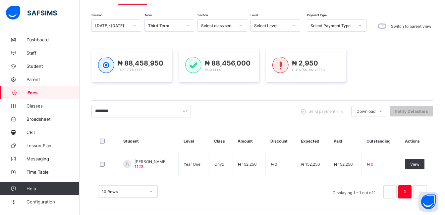
scroll to position [52, 0]
type input "*"
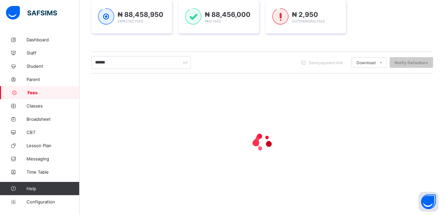
scroll to position [76, 0]
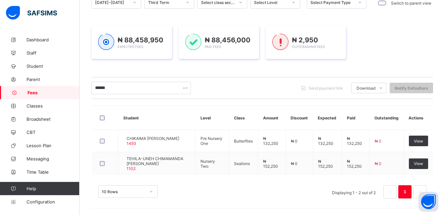
click at [115, 82] on div "****** Send payment link Download Students Payment Students Payment Status Stud…" at bounding box center [262, 88] width 342 height 22
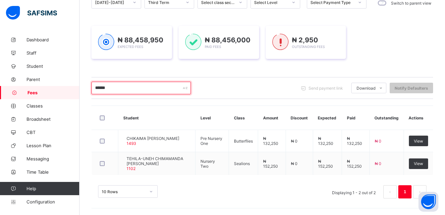
click at [113, 88] on input "******" at bounding box center [140, 88] width 99 height 13
type input "*"
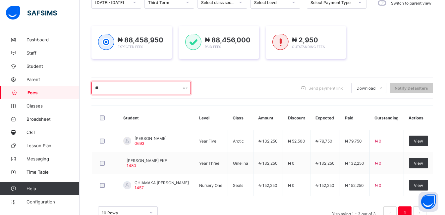
type input "*"
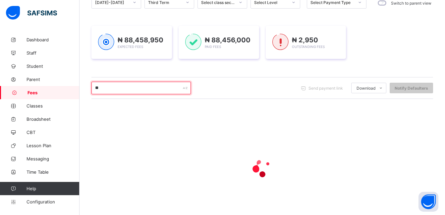
type input "*"
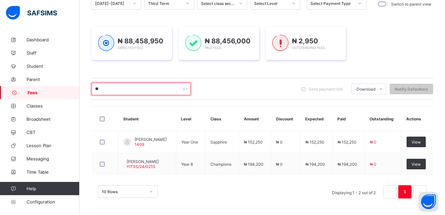
type input "*"
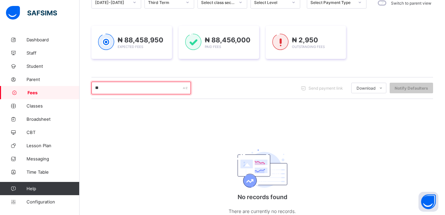
type input "*"
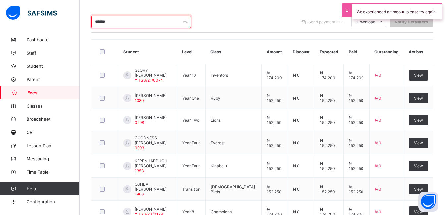
scroll to position [168, 0]
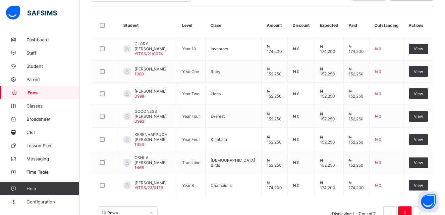
click at [422, 209] on button "Open asap" at bounding box center [429, 202] width 20 height 20
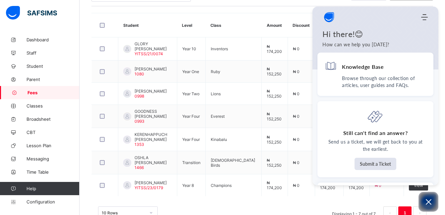
click at [444, 208] on div "Dashboard Student List Transaction Log Offline Payment Approval Student List Mo…" at bounding box center [263, 51] width 366 height 372
click at [429, 206] on icon "Open asap" at bounding box center [429, 202] width 8 height 8
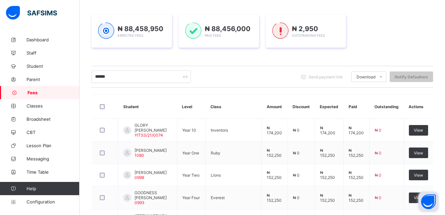
scroll to position [81, 0]
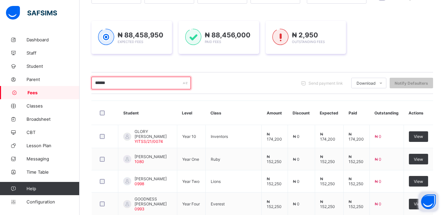
click at [144, 81] on input "******" at bounding box center [140, 83] width 99 height 13
type input "*"
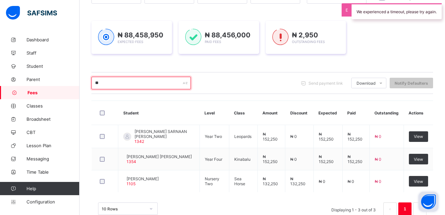
type input "*"
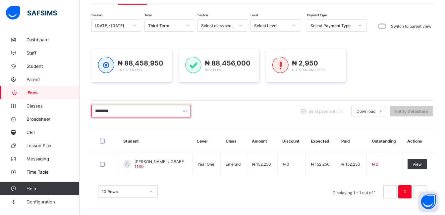
scroll to position [52, 0]
type input "*"
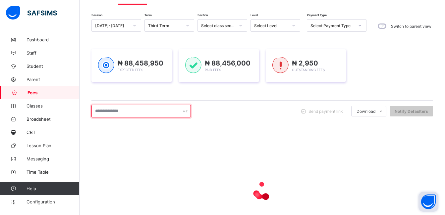
scroll to position [101, 0]
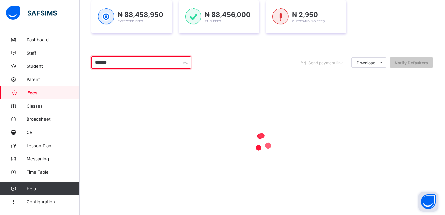
type input "********"
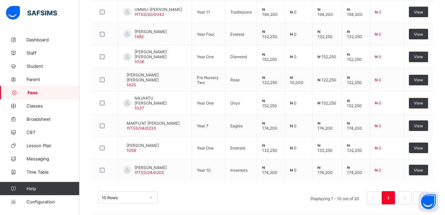
scroll to position [258, 0]
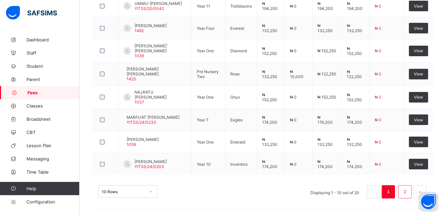
click at [408, 190] on link "2" at bounding box center [405, 192] width 6 height 9
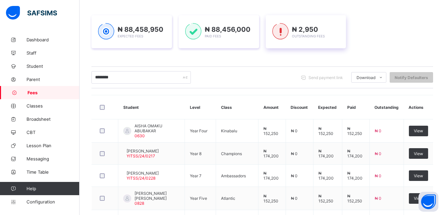
scroll to position [86, 0]
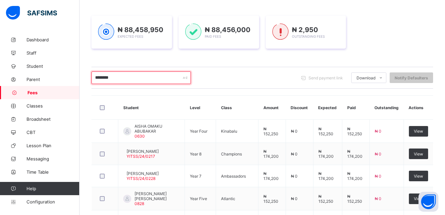
click at [128, 80] on input "********" at bounding box center [140, 78] width 99 height 13
type input "*"
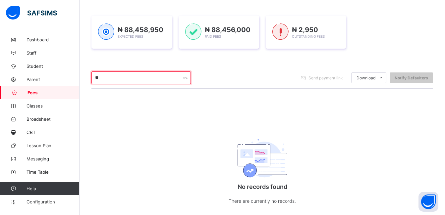
type input "*"
click at [119, 80] on input "text" at bounding box center [140, 78] width 99 height 13
click at [119, 79] on input "text" at bounding box center [140, 78] width 99 height 13
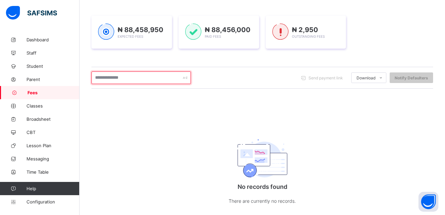
click at [119, 79] on input "text" at bounding box center [140, 78] width 99 height 13
click at [117, 76] on input "text" at bounding box center [140, 78] width 99 height 13
type input "*"
type input "*******"
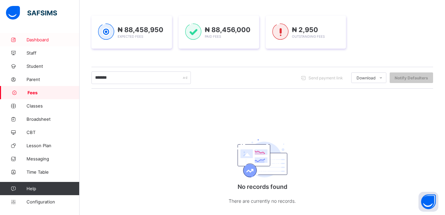
click at [46, 43] on link "Dashboard" at bounding box center [40, 39] width 80 height 13
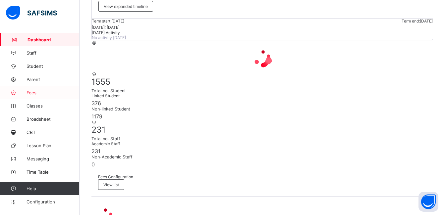
click at [52, 96] on link "Fees" at bounding box center [40, 92] width 80 height 13
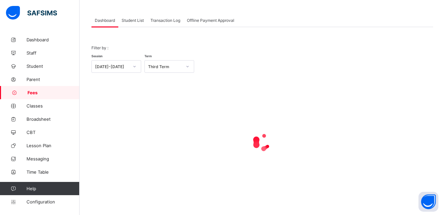
click at [141, 22] on span "Student List" at bounding box center [133, 20] width 22 height 5
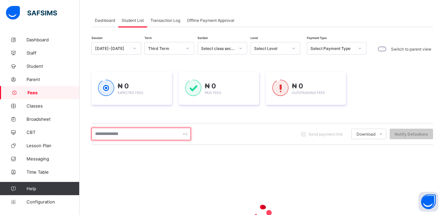
click at [114, 135] on input "text" at bounding box center [140, 134] width 99 height 13
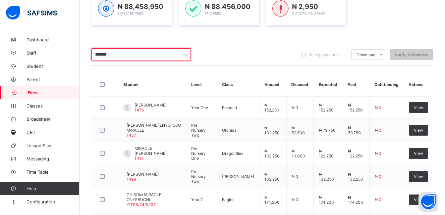
scroll to position [122, 0]
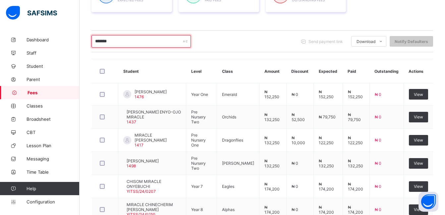
click at [110, 46] on input "*******" at bounding box center [140, 41] width 99 height 13
type input "*"
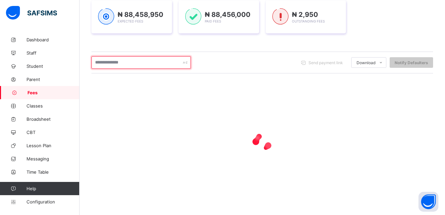
scroll to position [101, 0]
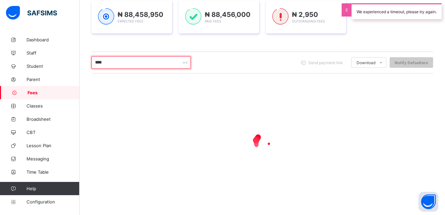
type input "*****"
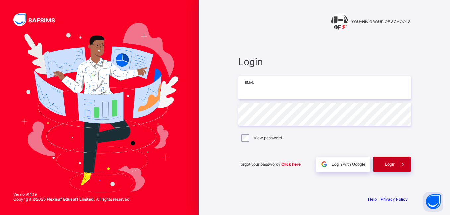
type input "**********"
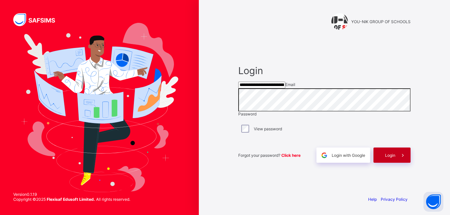
click at [388, 159] on div "Login" at bounding box center [392, 155] width 37 height 15
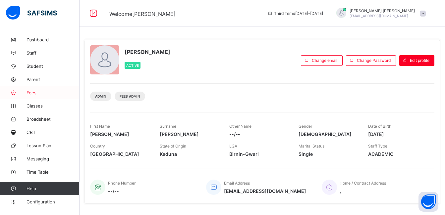
click at [40, 93] on span "Fees" at bounding box center [53, 92] width 53 height 5
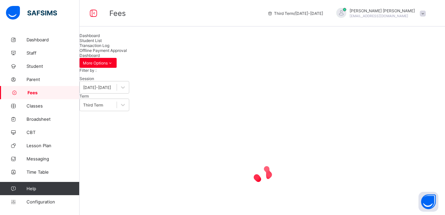
click at [137, 43] on div "Student List" at bounding box center [263, 40] width 366 height 5
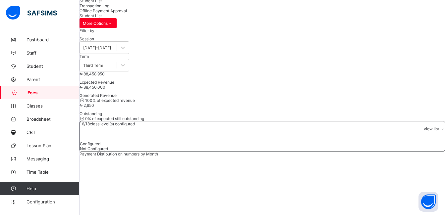
scroll to position [52, 0]
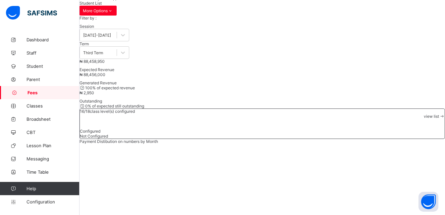
type input "*"
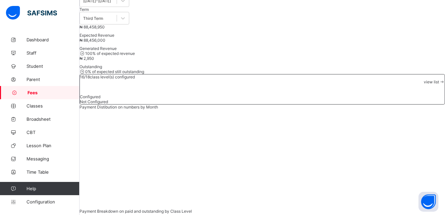
scroll to position [92, 0]
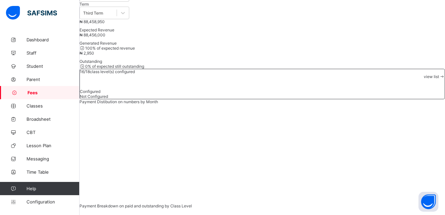
type input "*"
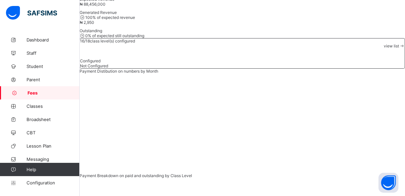
scroll to position [116, 0]
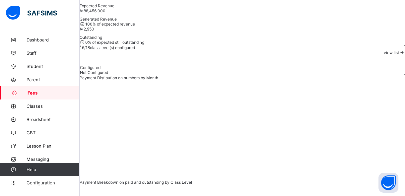
type input "*"
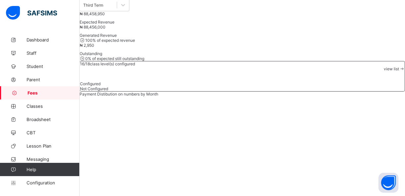
type input "*"
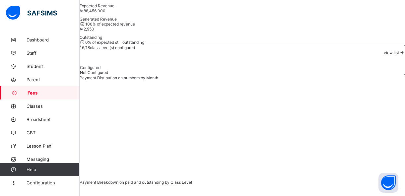
scroll to position [105, 0]
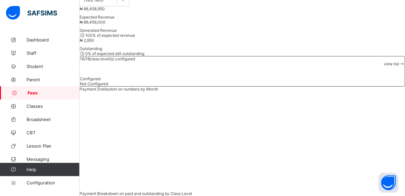
type input "*"
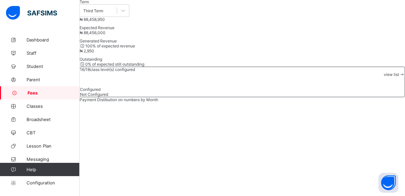
scroll to position [116, 0]
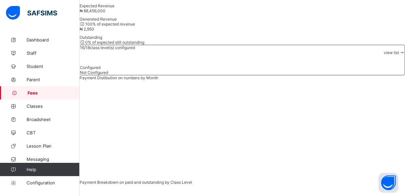
type input "*"
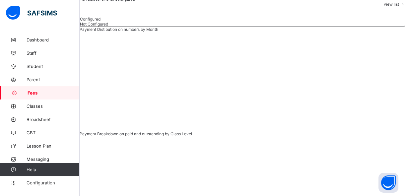
scroll to position [0, 0]
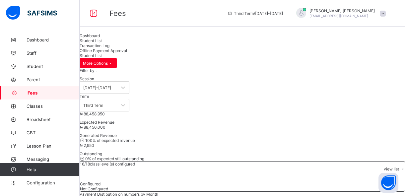
type input "*"
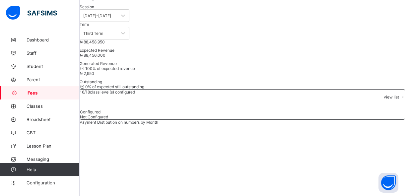
scroll to position [84, 0]
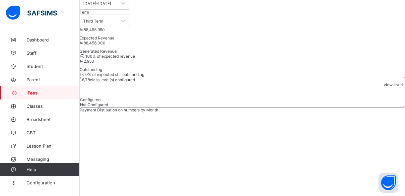
type input "*"
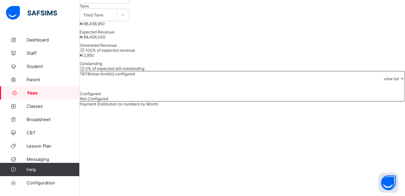
scroll to position [96, 0]
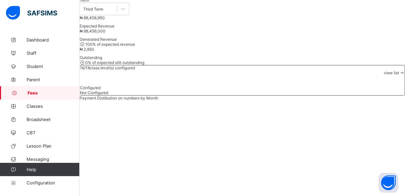
type input "*"
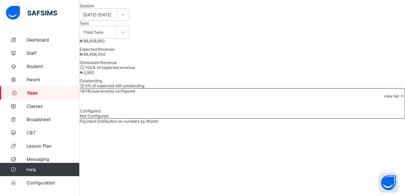
type input "*"
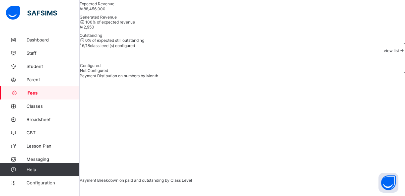
scroll to position [95, 0]
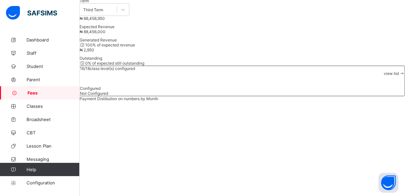
type input "*"
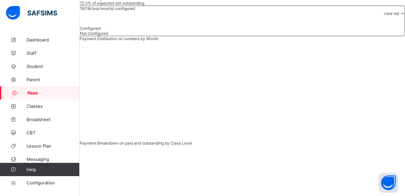
scroll to position [154, 0]
type input "*"
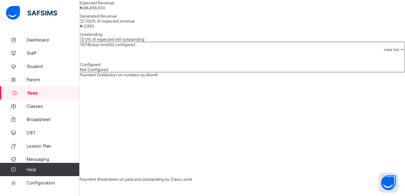
scroll to position [120, 0]
type input "*"
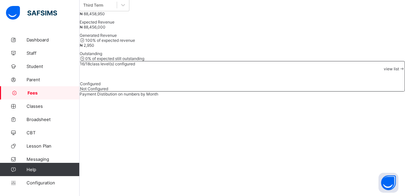
type input "*"
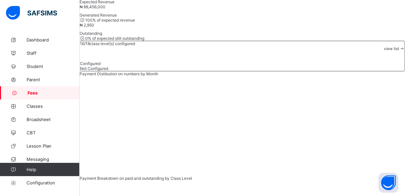
scroll to position [78, 0]
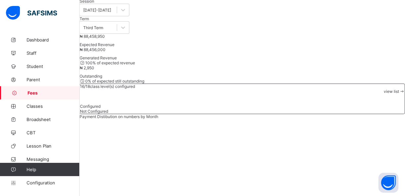
type input "*"
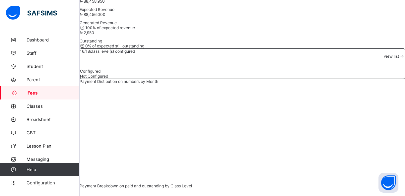
scroll to position [108, 0]
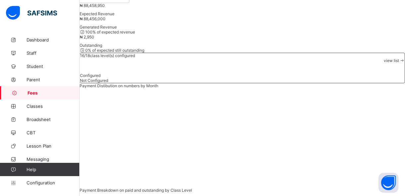
type input "*"
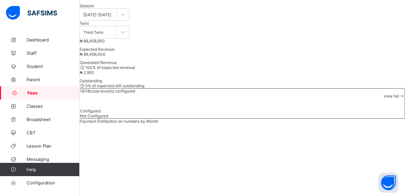
type input "*"
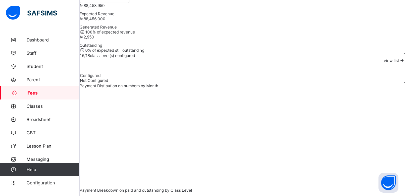
type input "*"
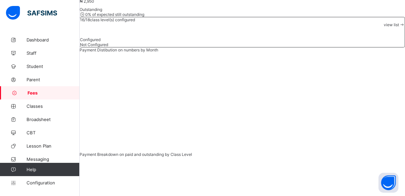
scroll to position [145, 0]
type input "*"
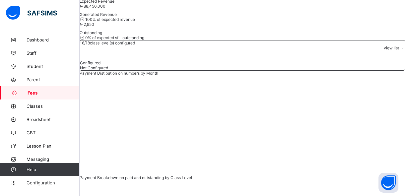
scroll to position [140, 0]
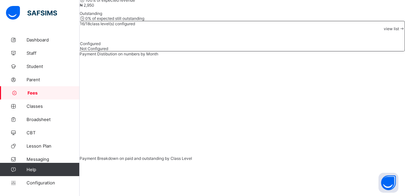
type input "*"
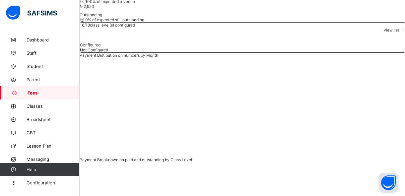
scroll to position [121, 0]
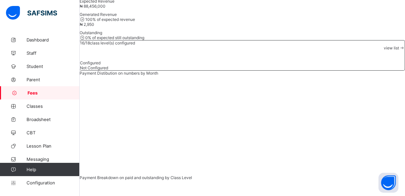
type input "********"
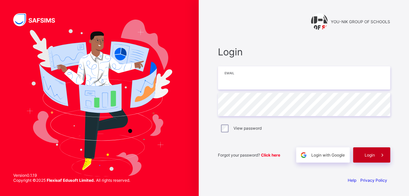
type input "**********"
click at [375, 157] on span at bounding box center [382, 154] width 15 height 15
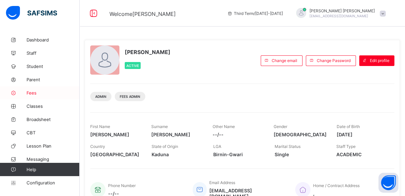
click at [33, 93] on span "Fees" at bounding box center [53, 92] width 53 height 5
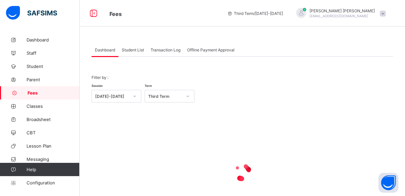
click at [129, 49] on span "Student List" at bounding box center [133, 49] width 22 height 5
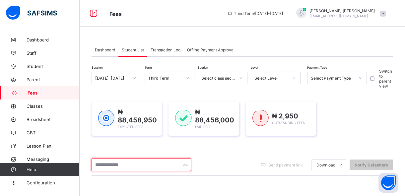
click at [118, 165] on input "text" at bounding box center [140, 164] width 99 height 13
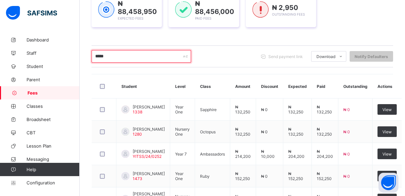
scroll to position [133, 0]
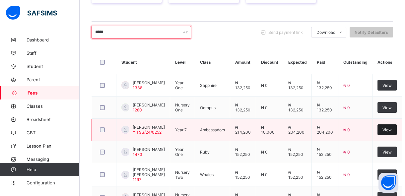
type input "*****"
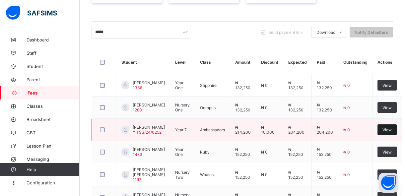
click at [387, 132] on span "View" at bounding box center [386, 129] width 9 height 5
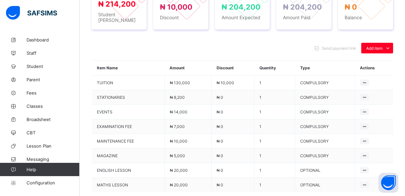
scroll to position [265, 0]
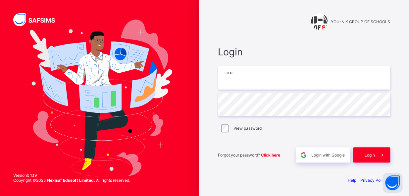
type input "**********"
